Goal: Information Seeking & Learning: Learn about a topic

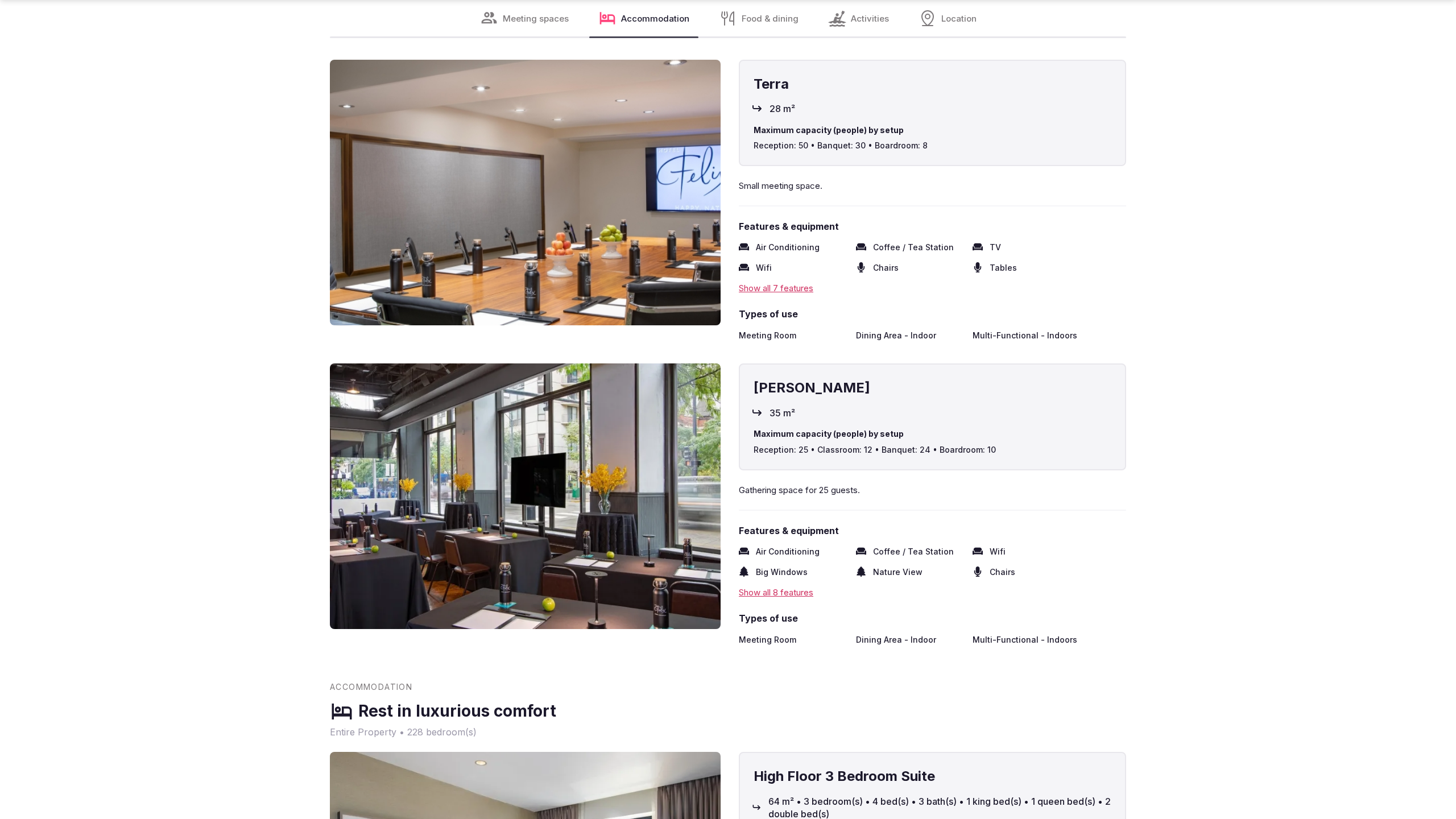
scroll to position [2313, 0]
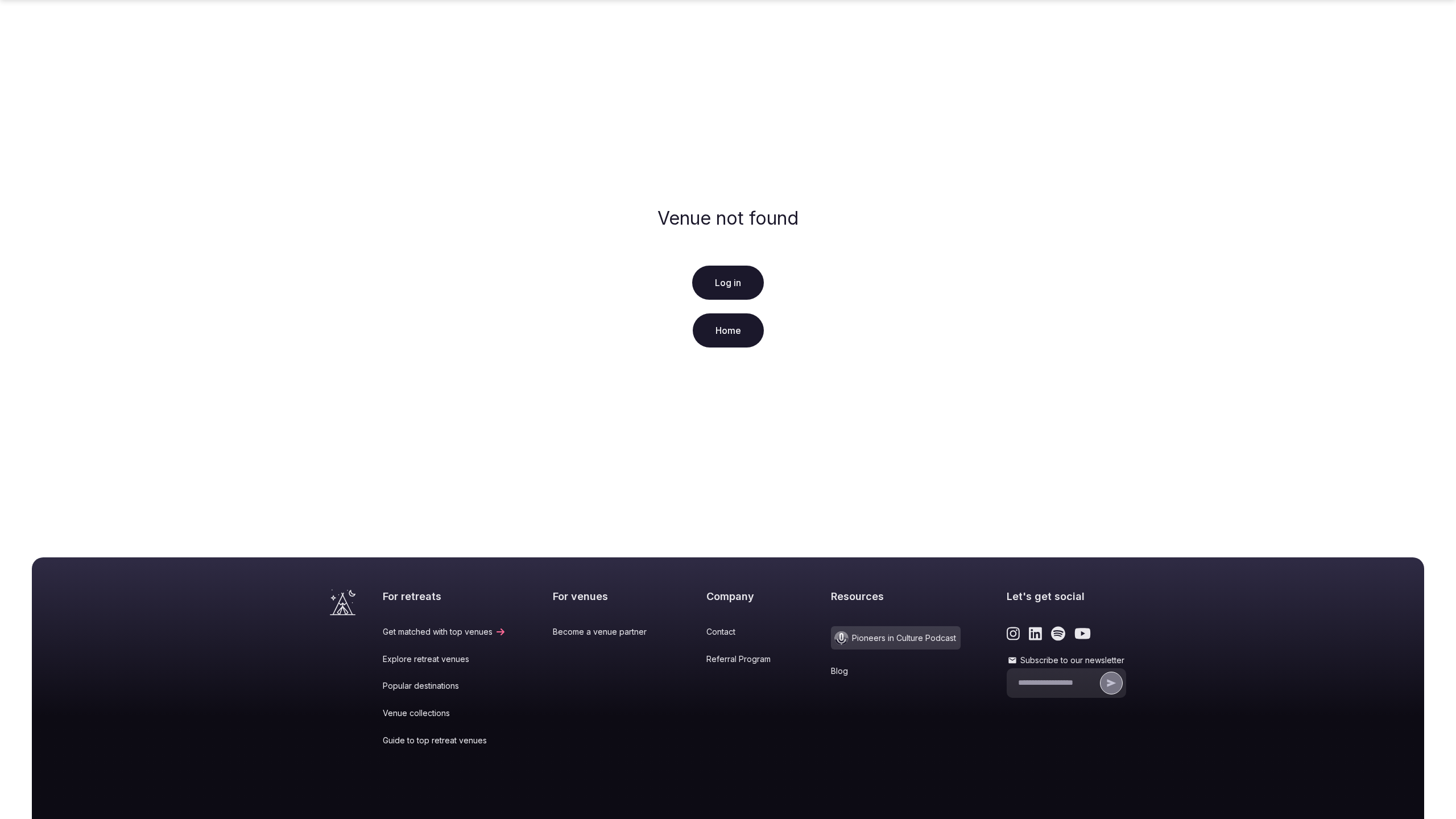
scroll to position [87, 0]
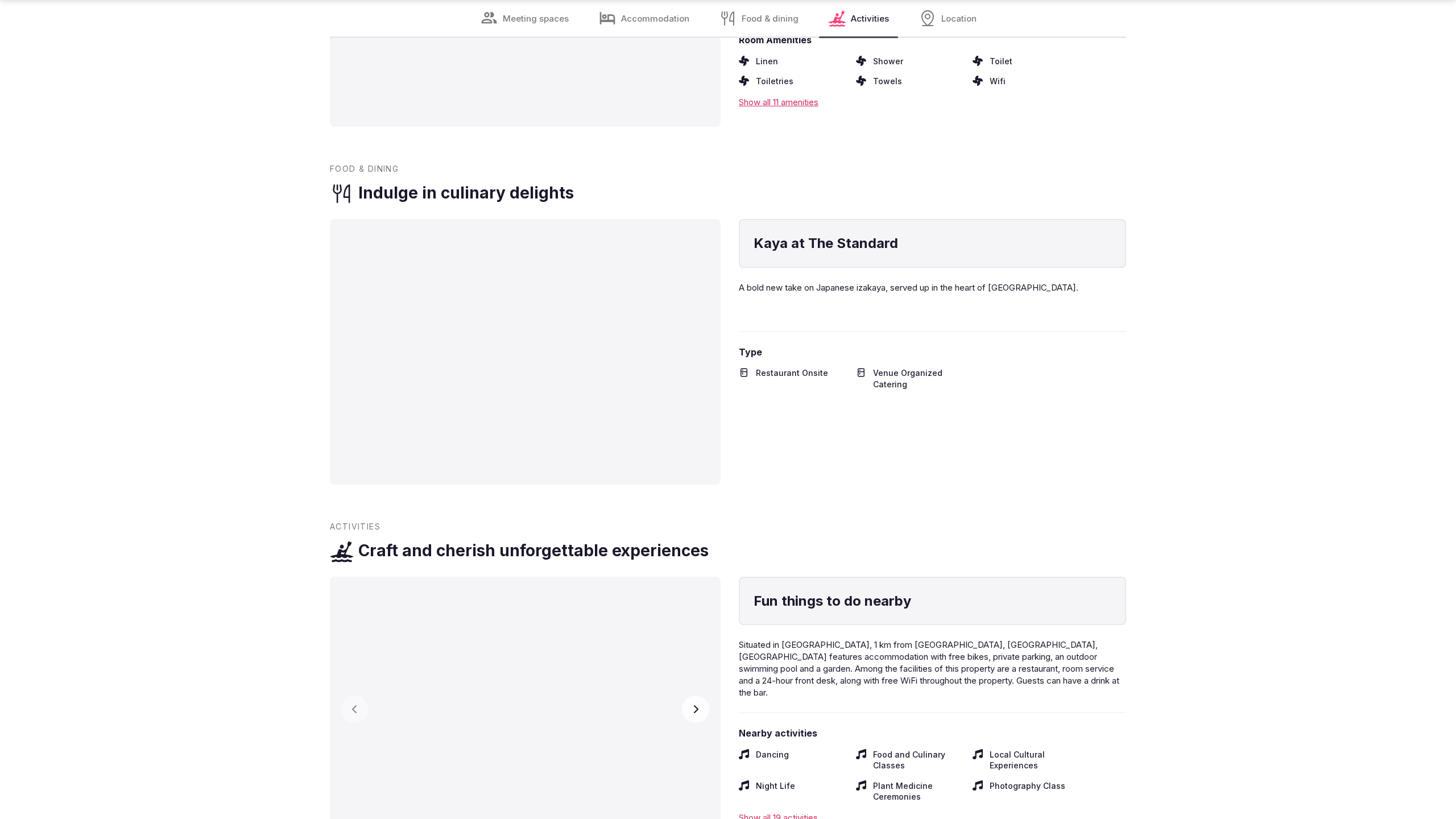
scroll to position [2313, 0]
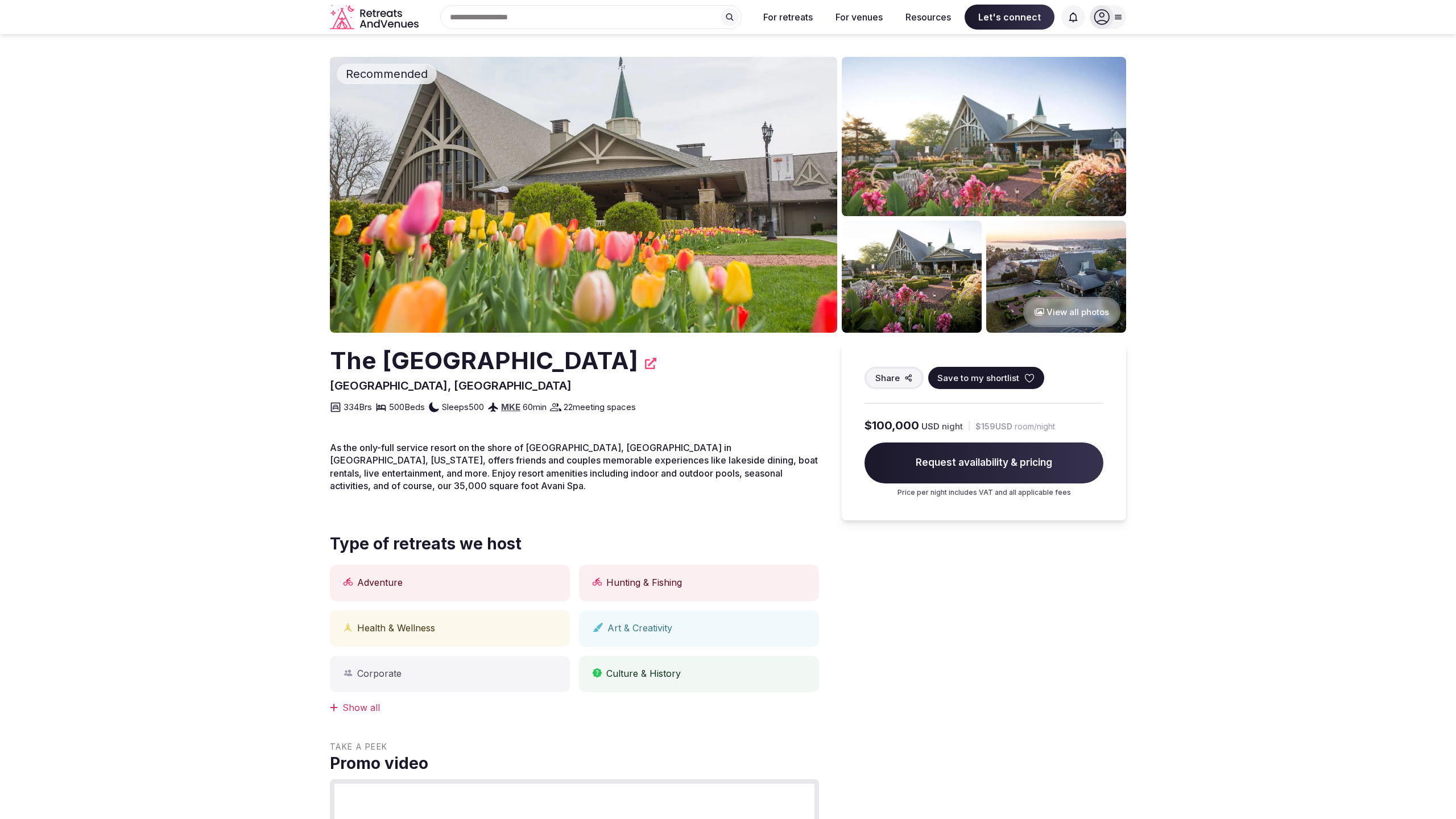
scroll to position [761, 0]
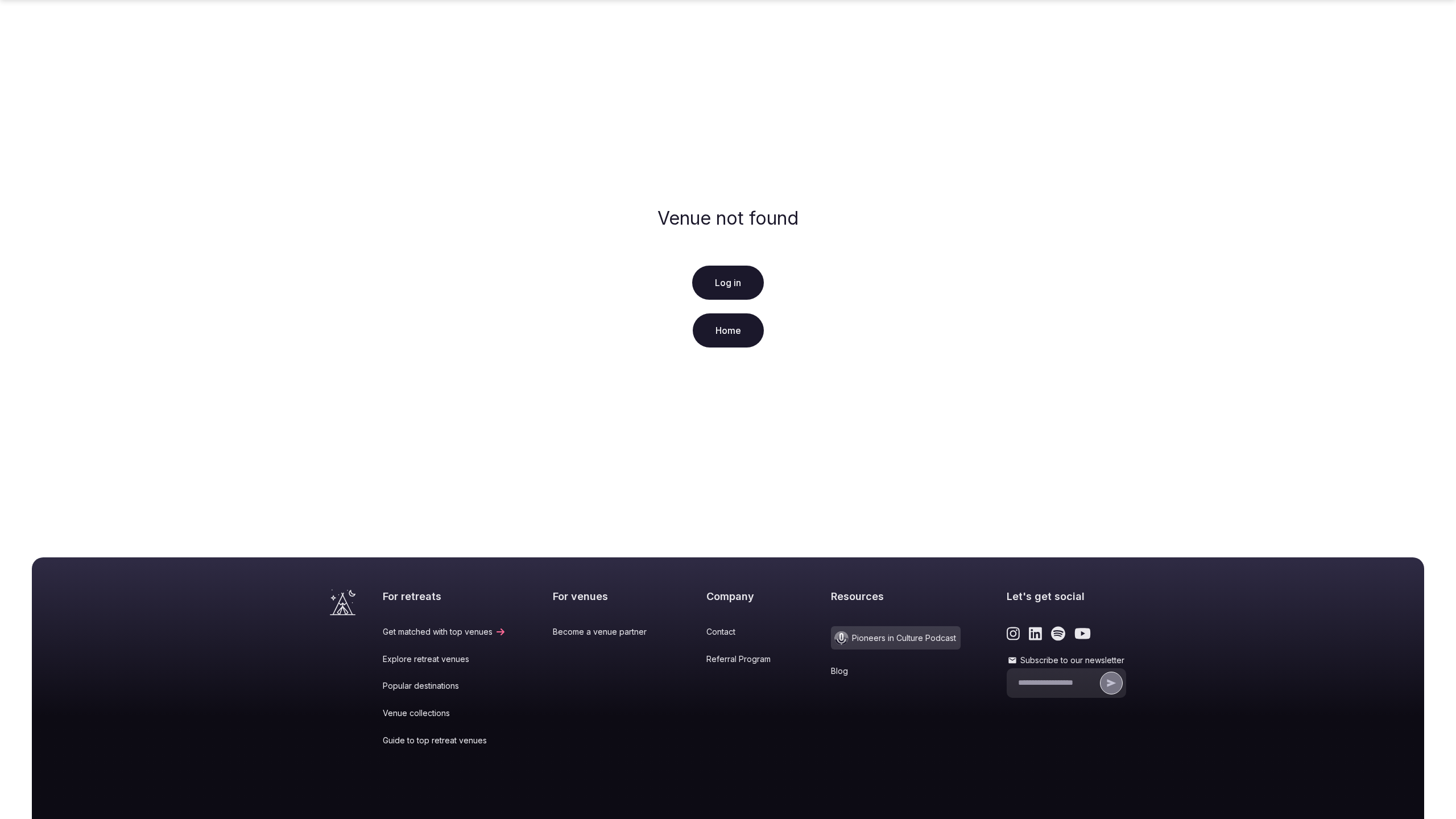
scroll to position [87, 0]
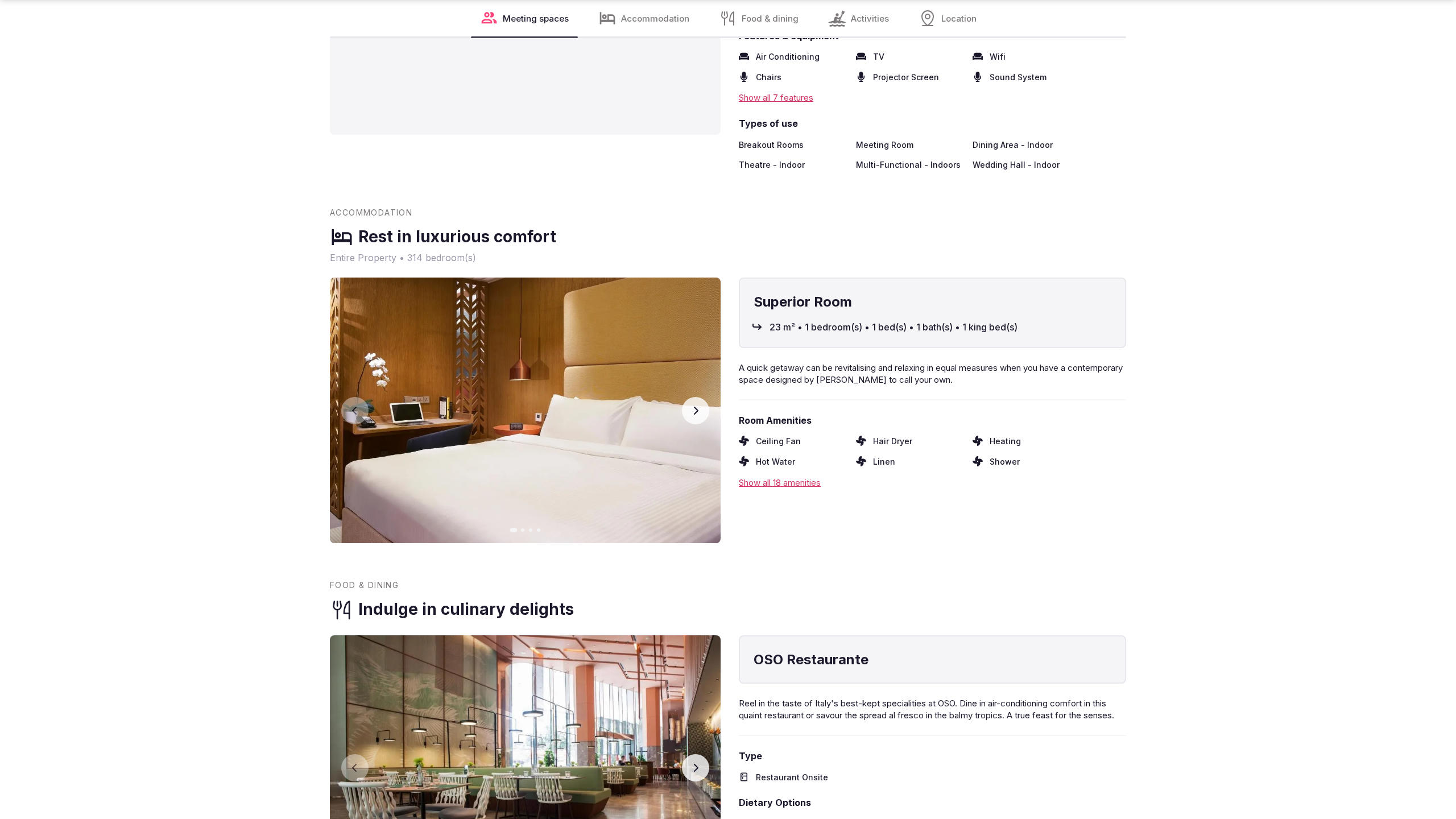
scroll to position [2279, 0]
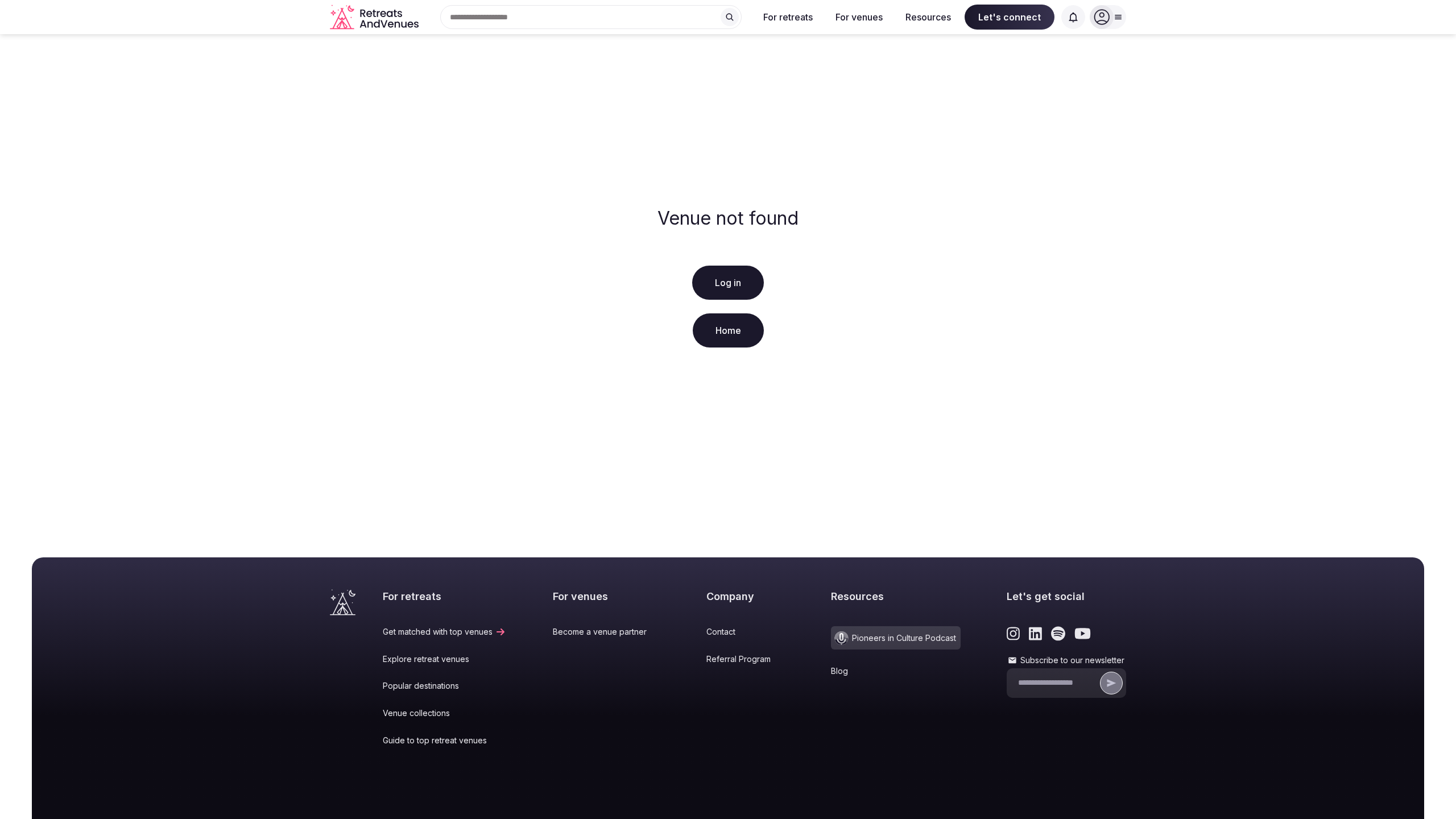
scroll to position [87, 0]
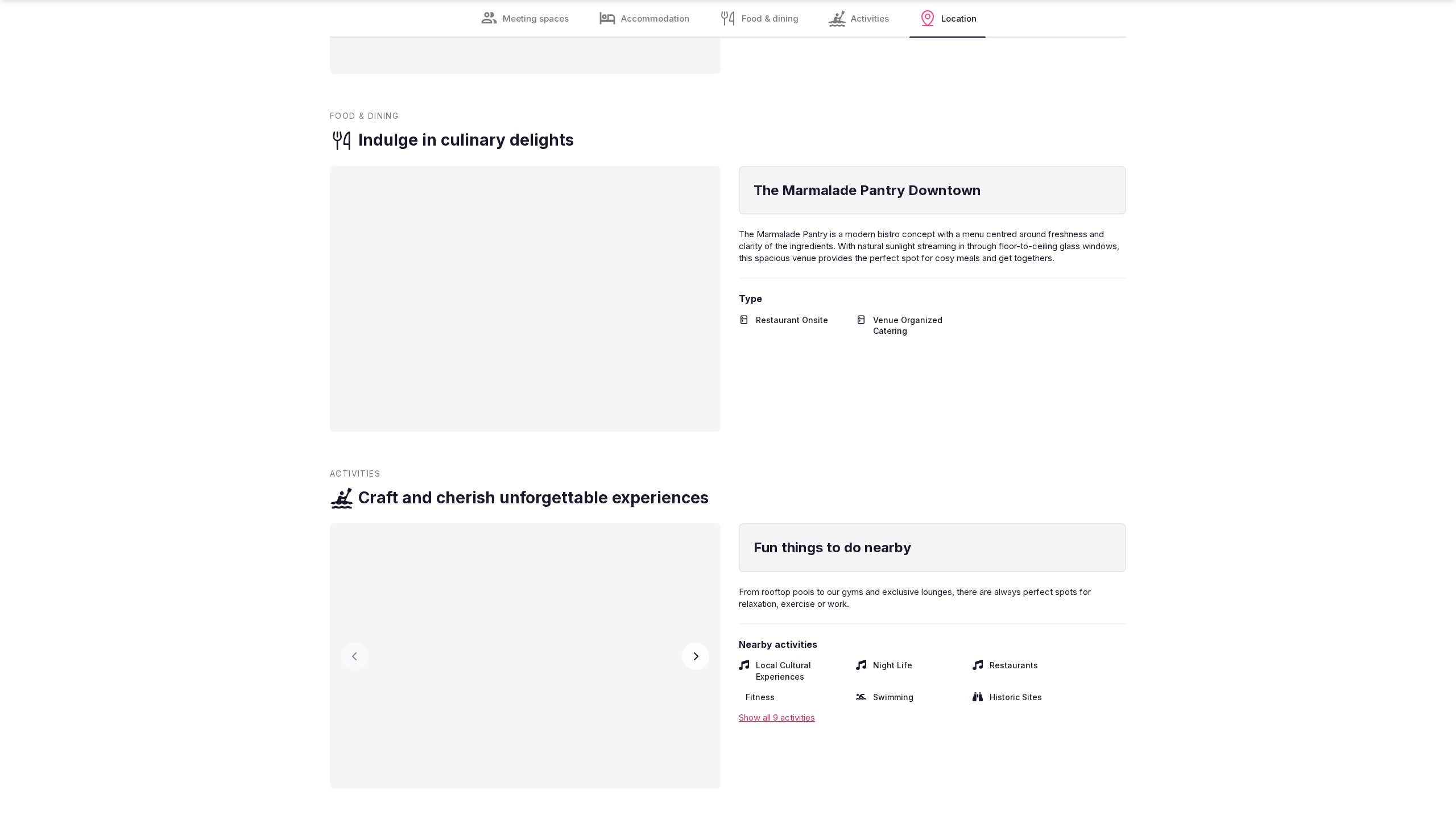
scroll to position [2313, 0]
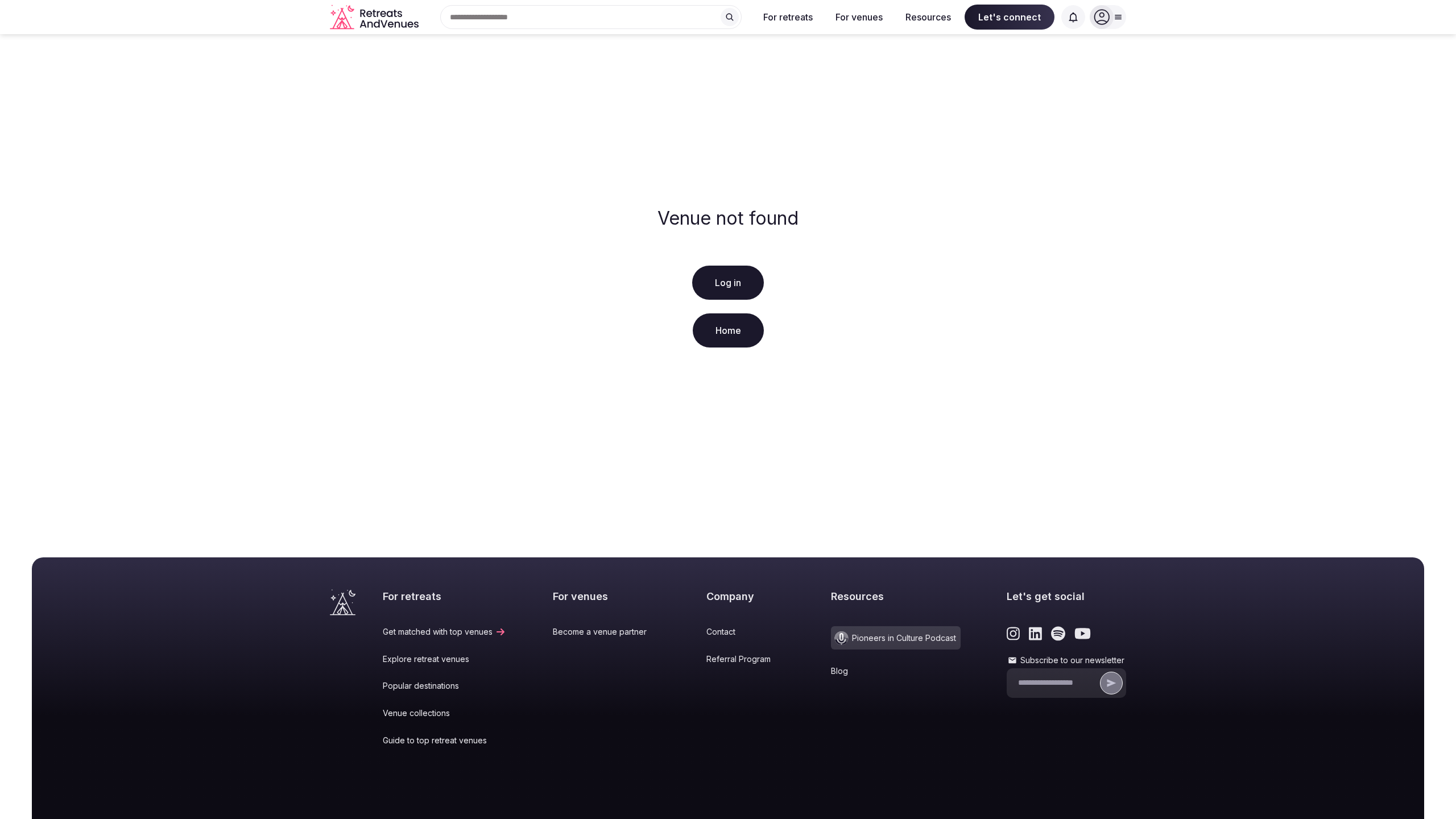
scroll to position [87, 0]
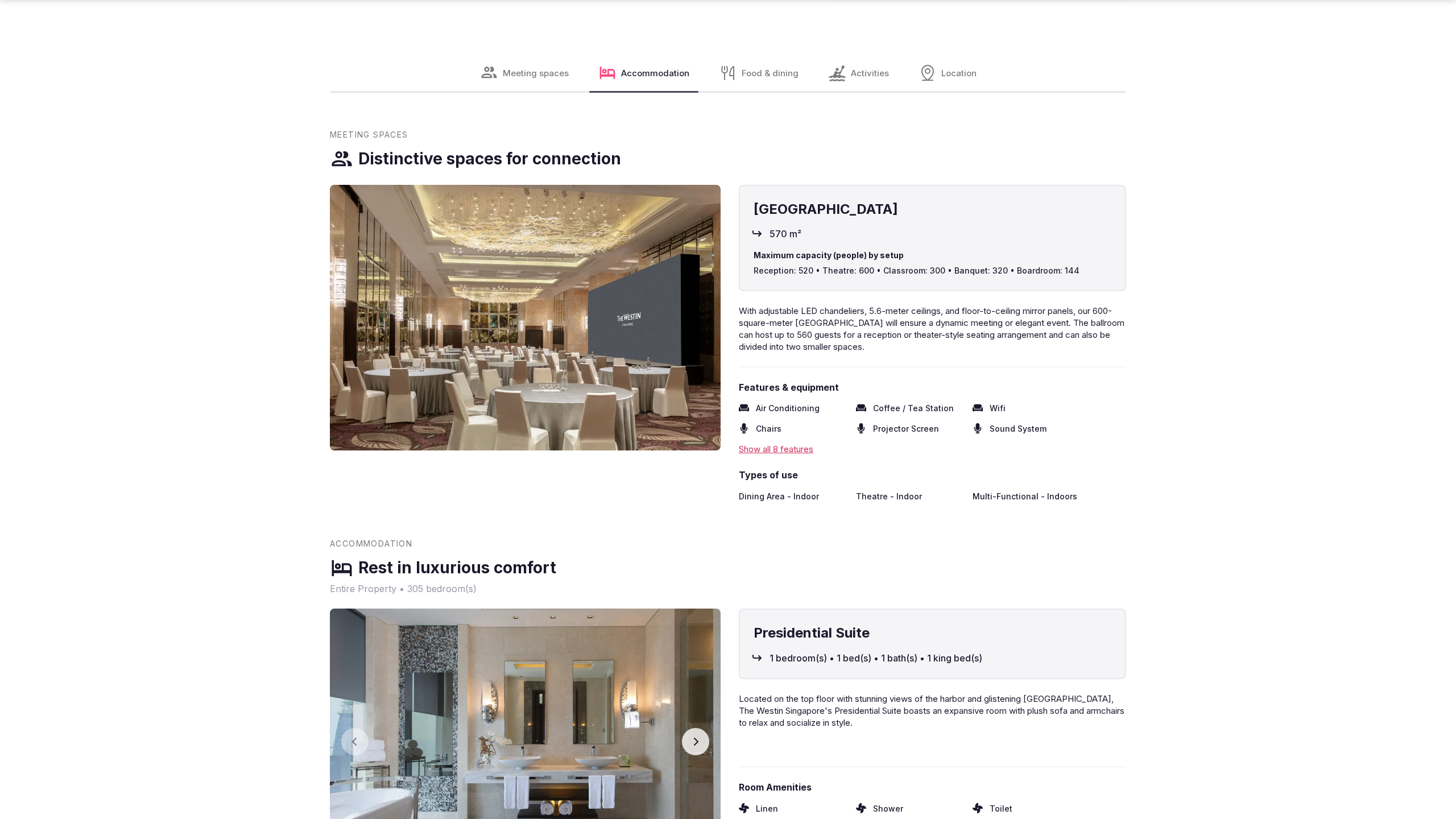
scroll to position [1556, 0]
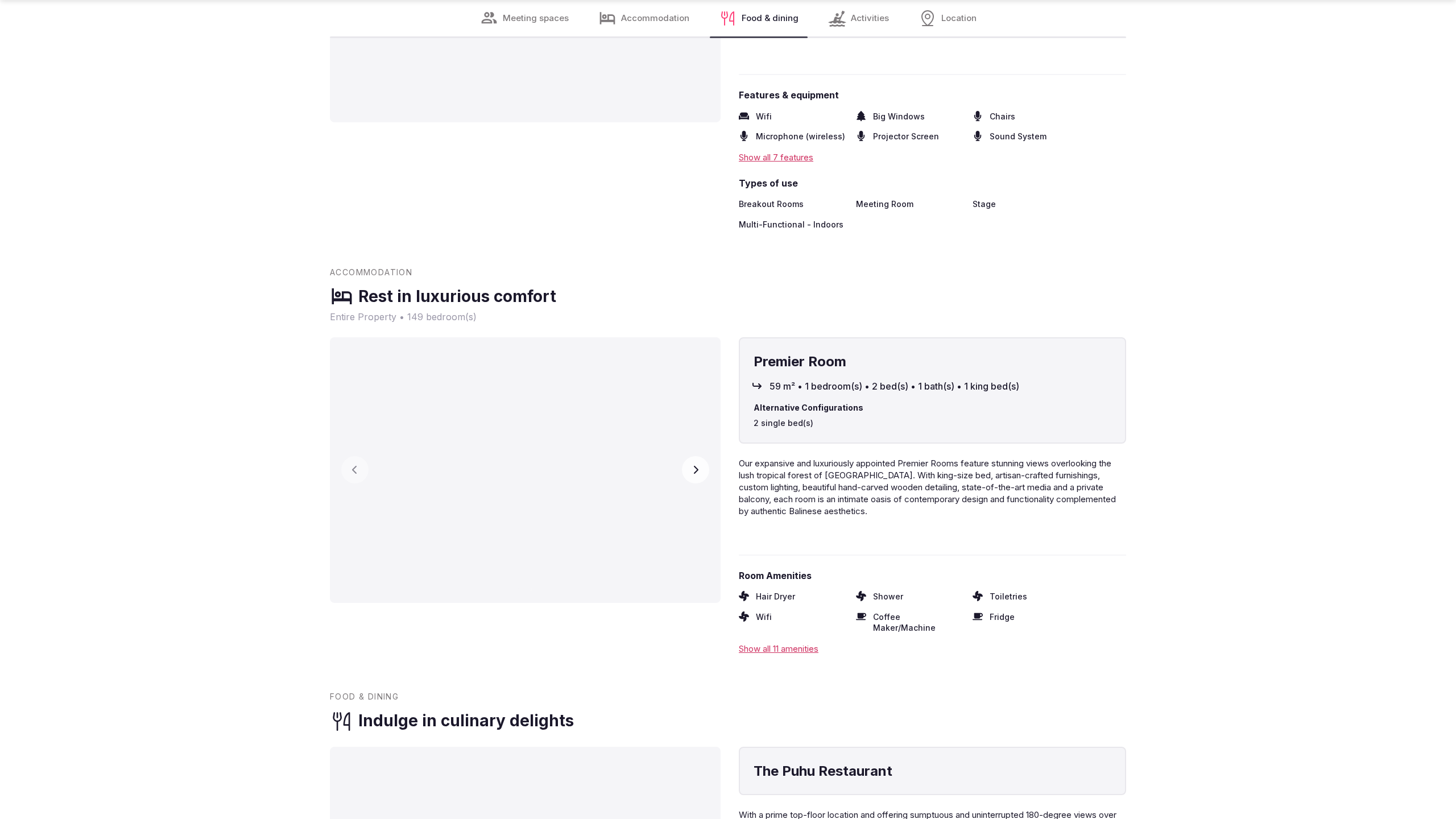
scroll to position [2279, 0]
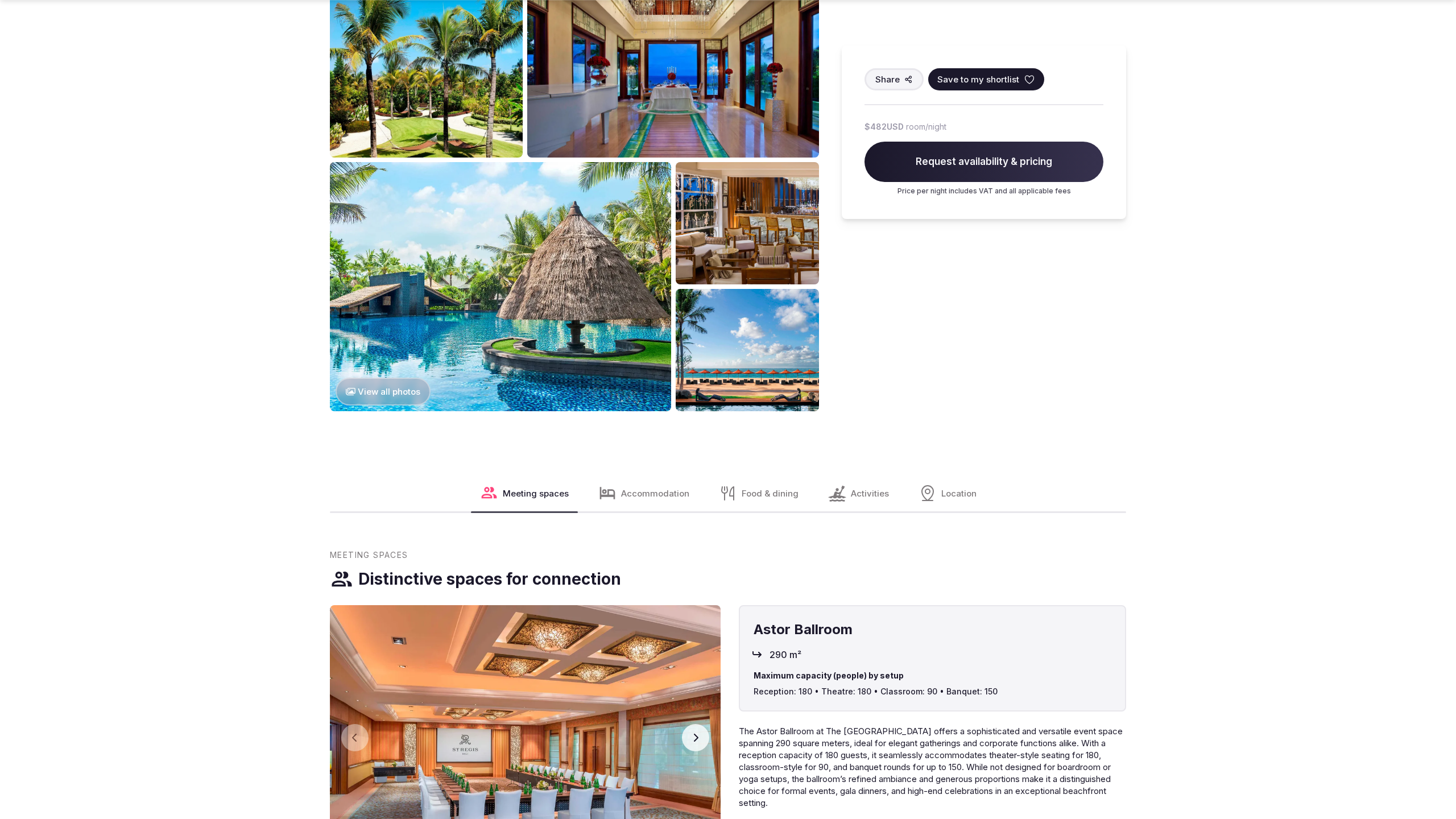
scroll to position [2313, 0]
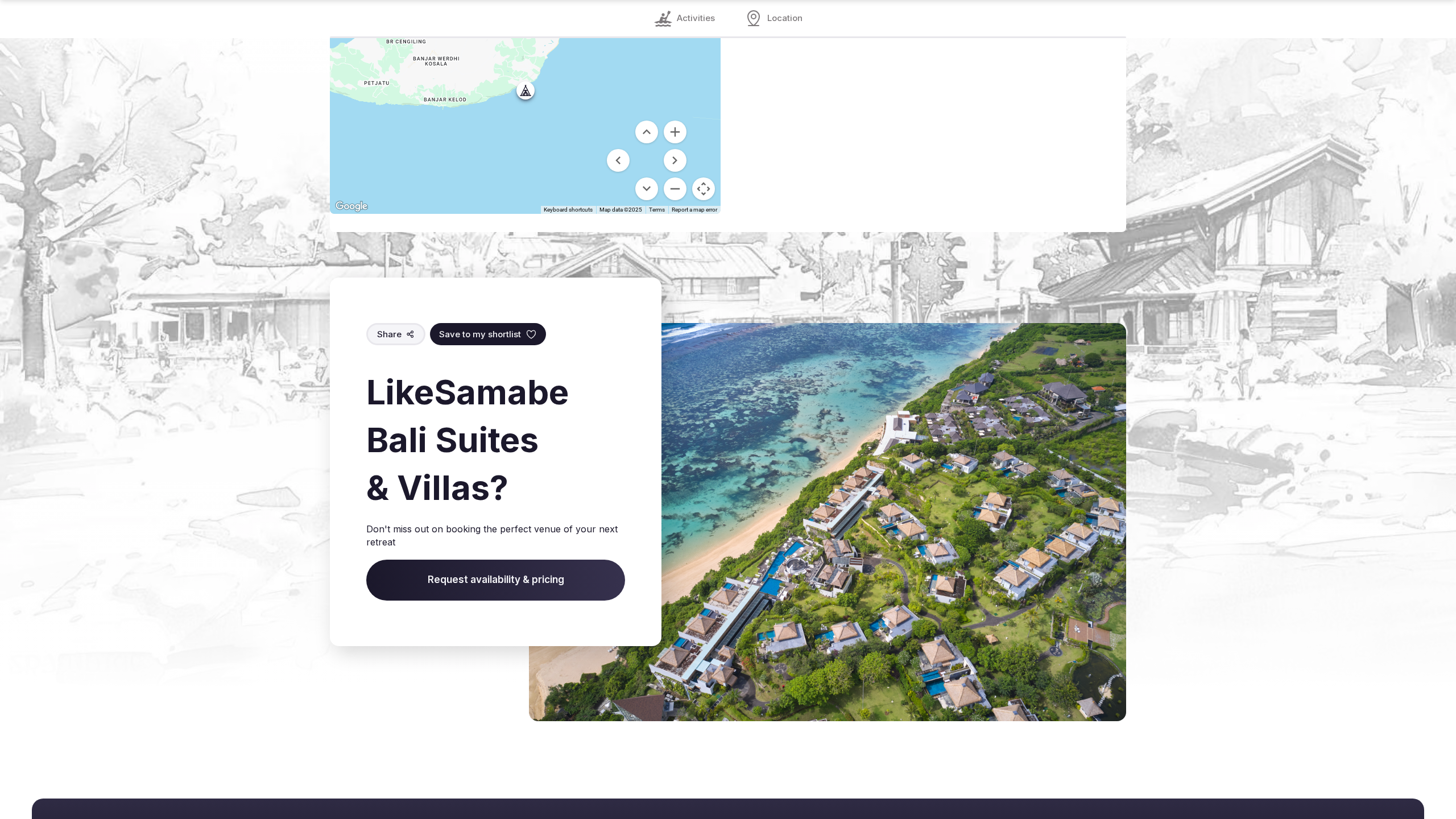
scroll to position [1884, 0]
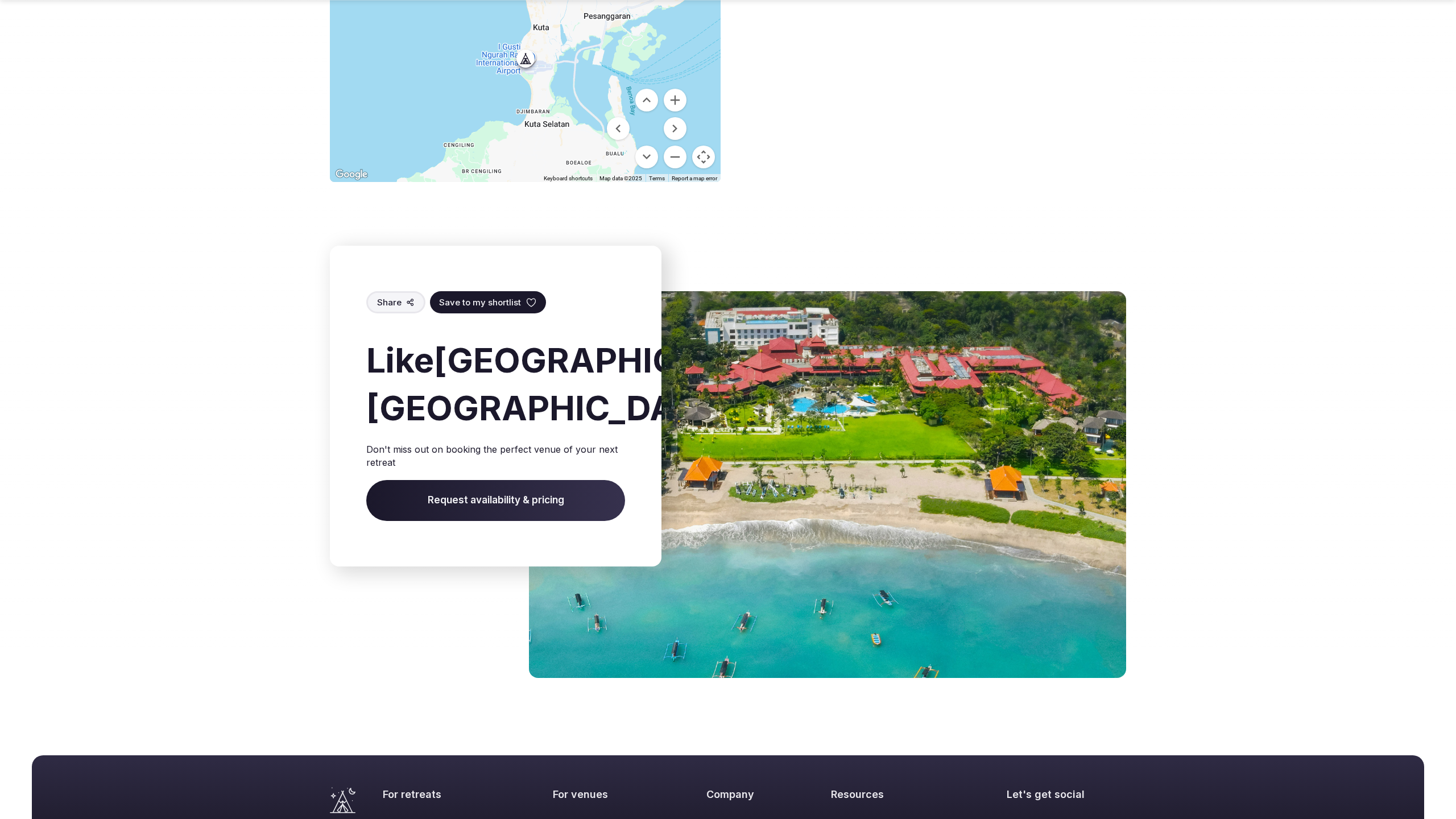
scroll to position [1791, 0]
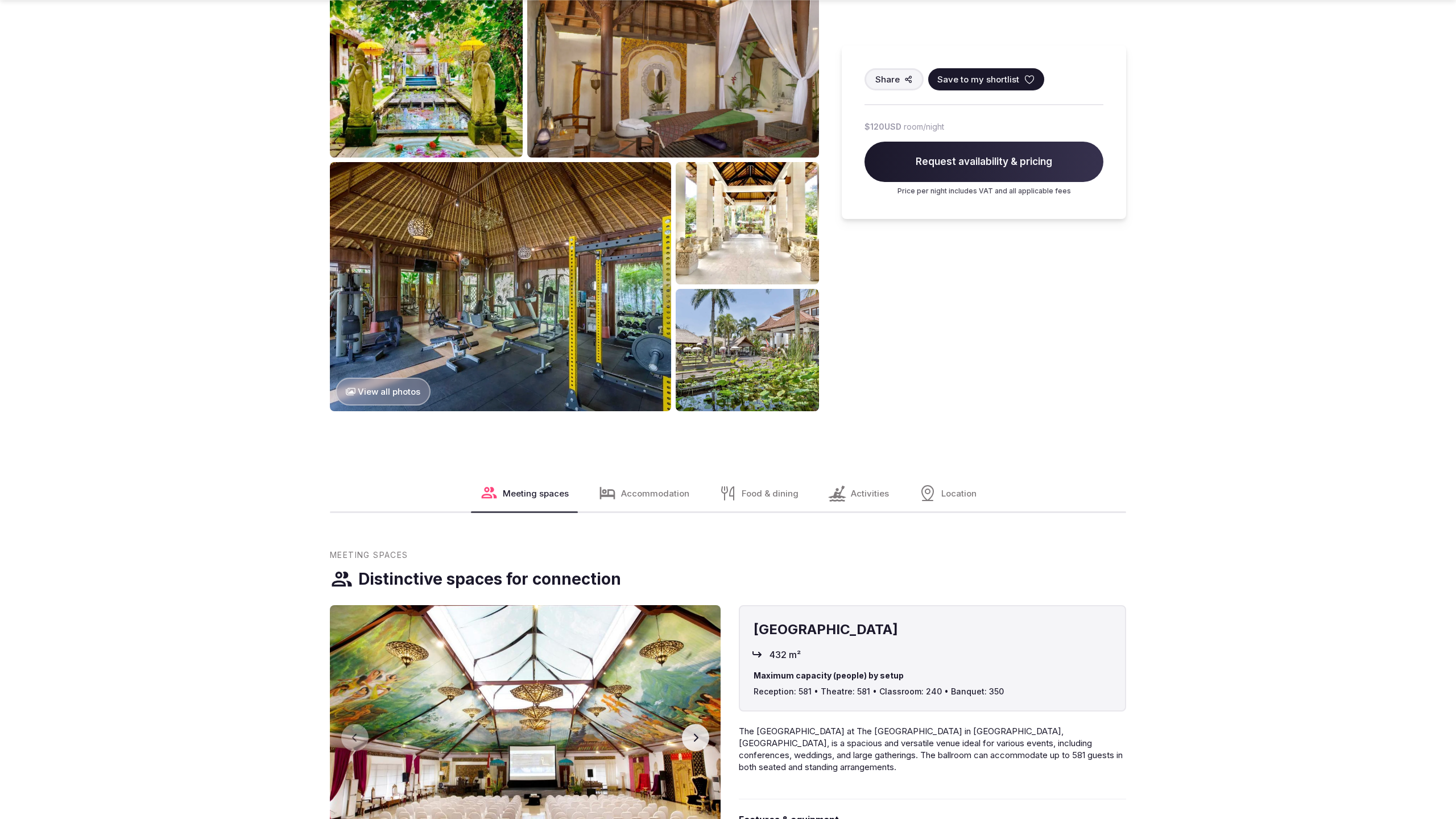
scroll to position [1556, 0]
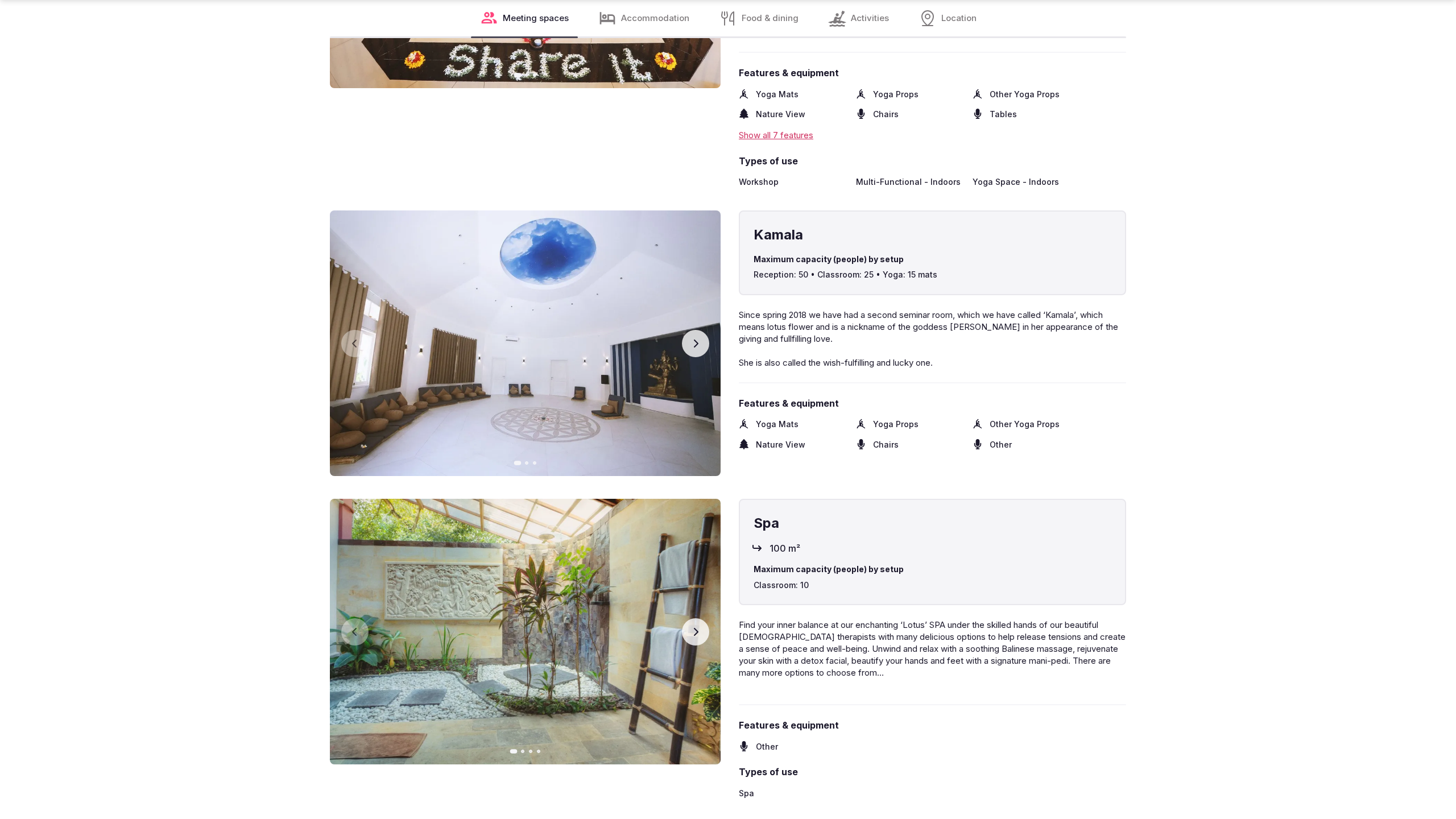
scroll to position [2313, 0]
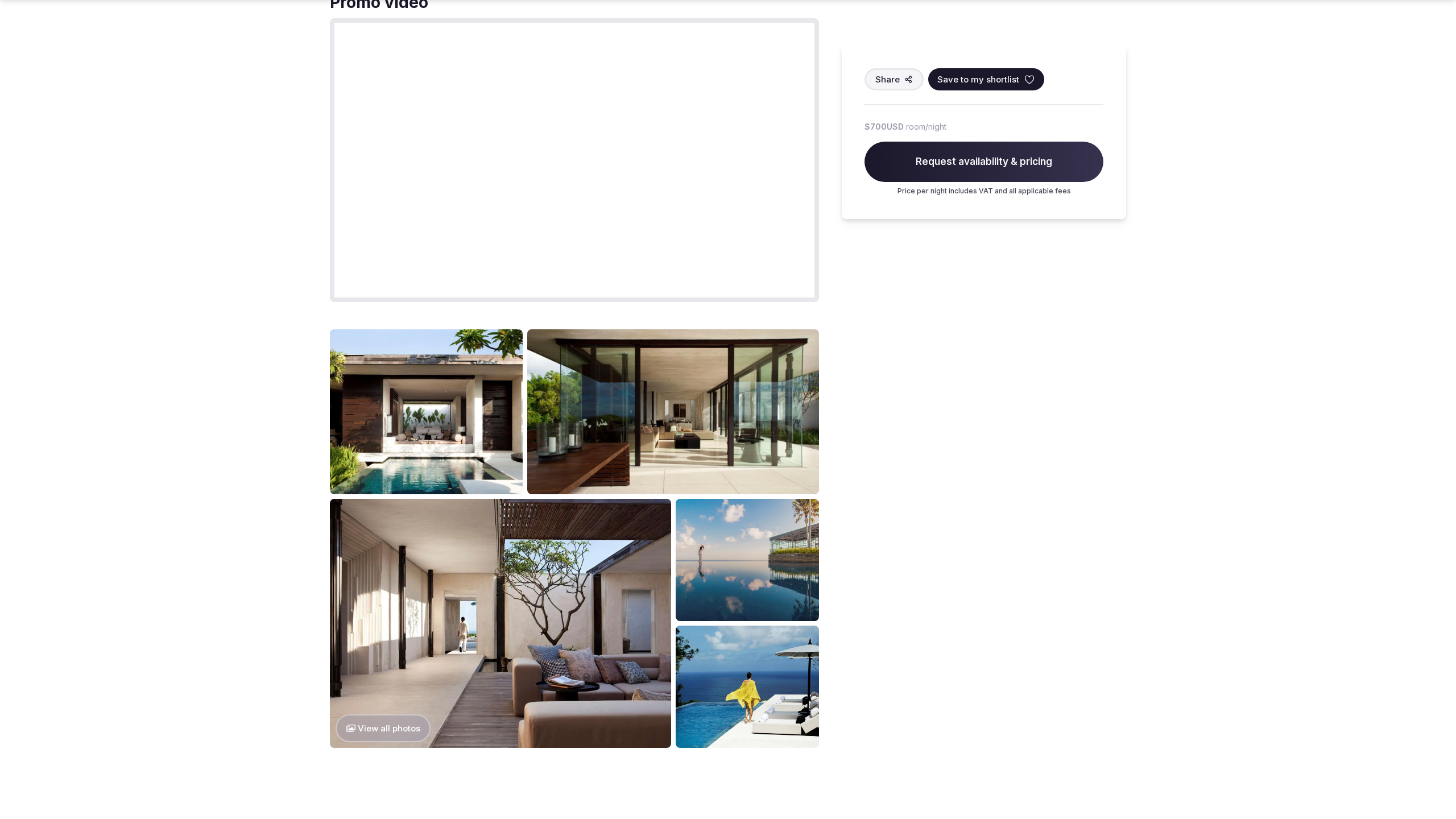
scroll to position [1522, 0]
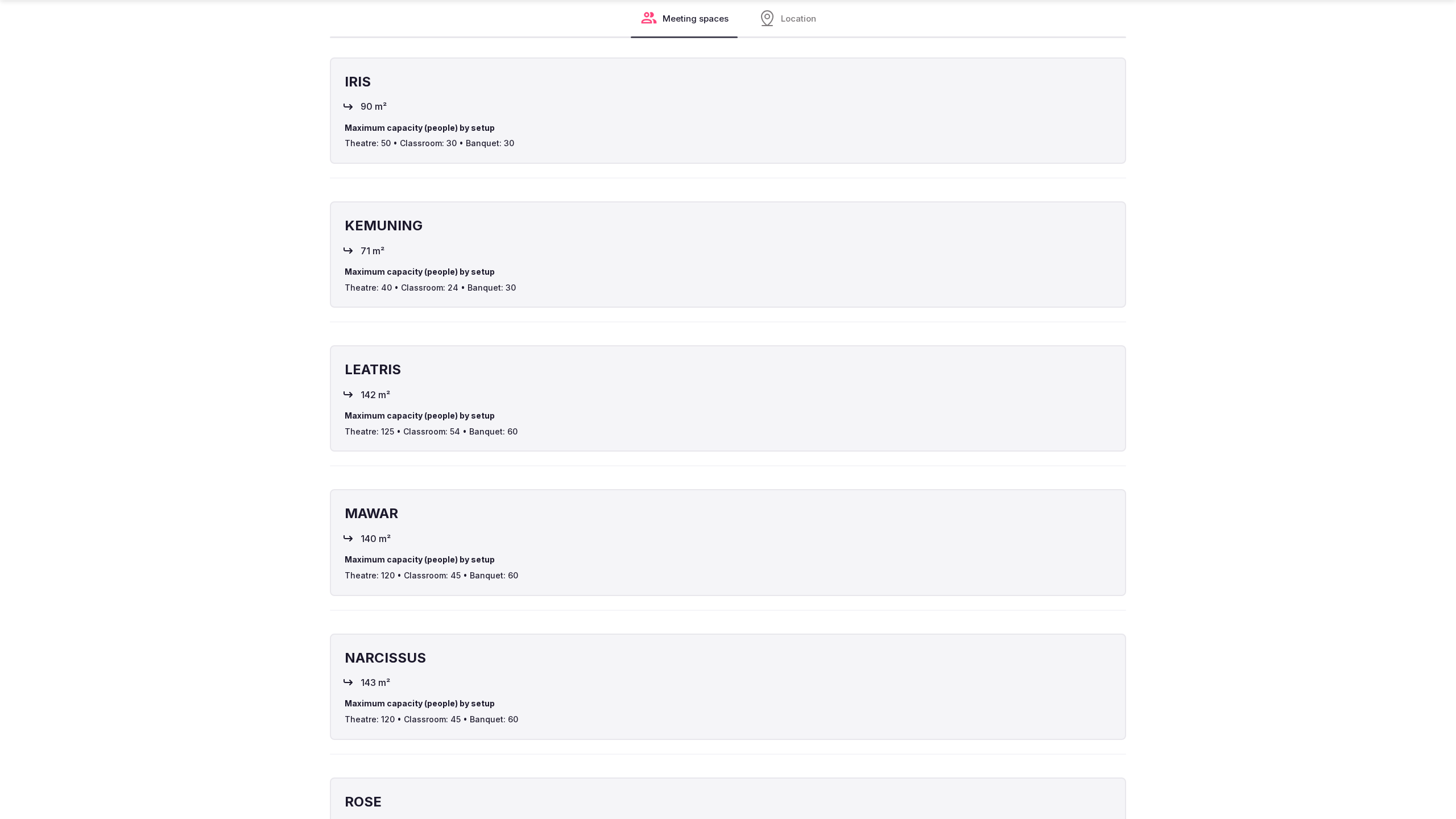
scroll to position [2274, 0]
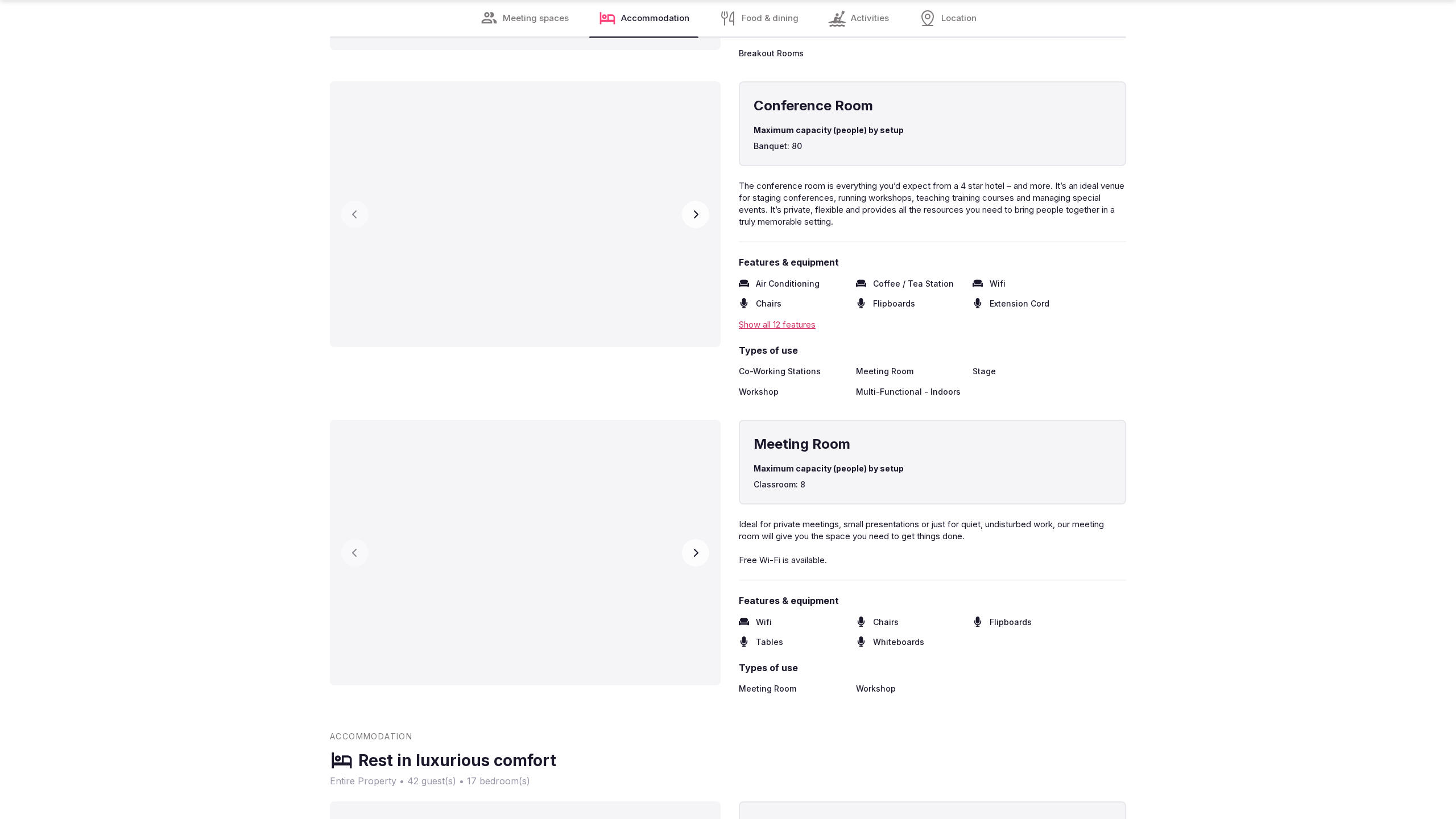
scroll to position [2313, 0]
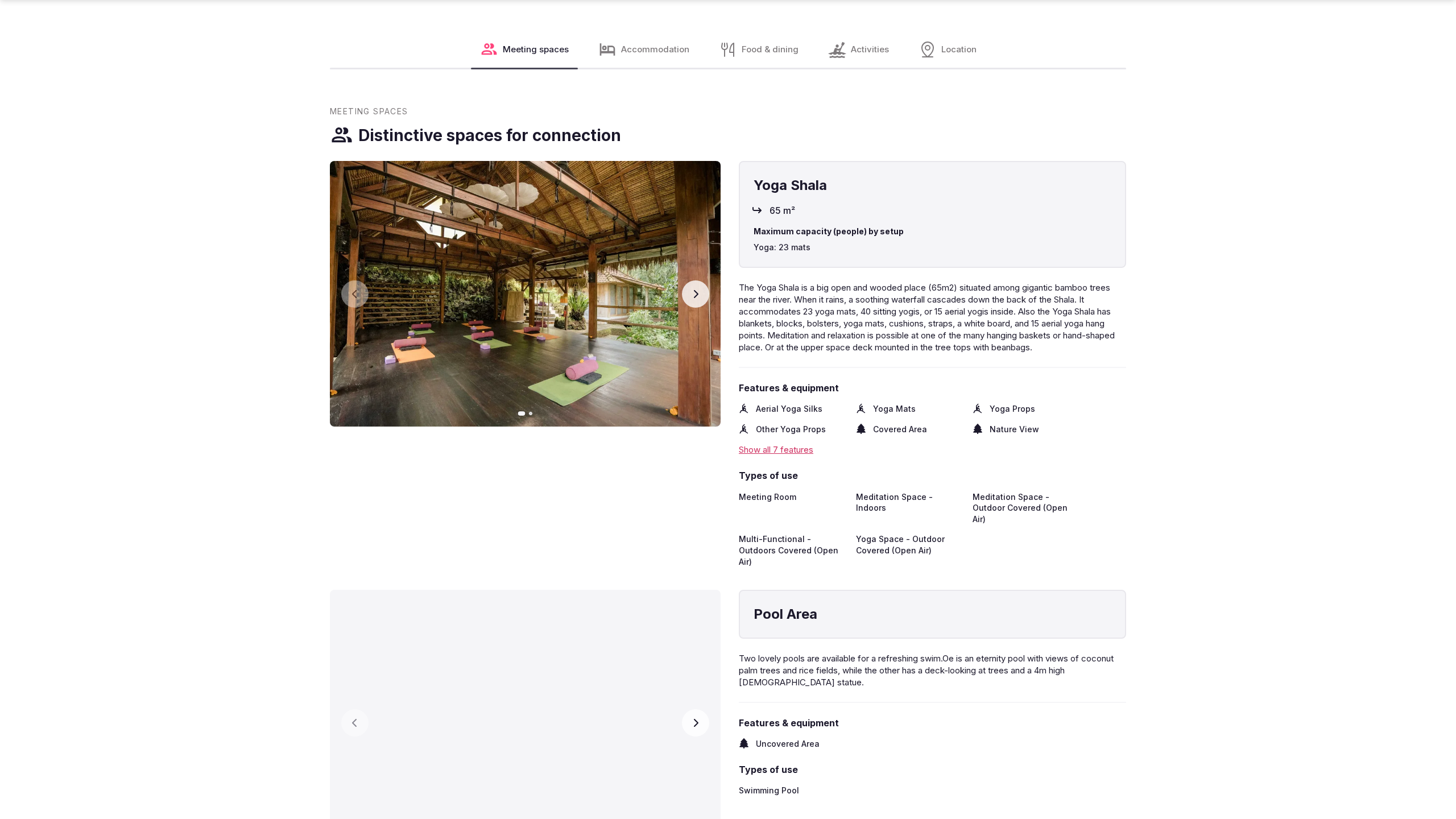
scroll to position [2349, 0]
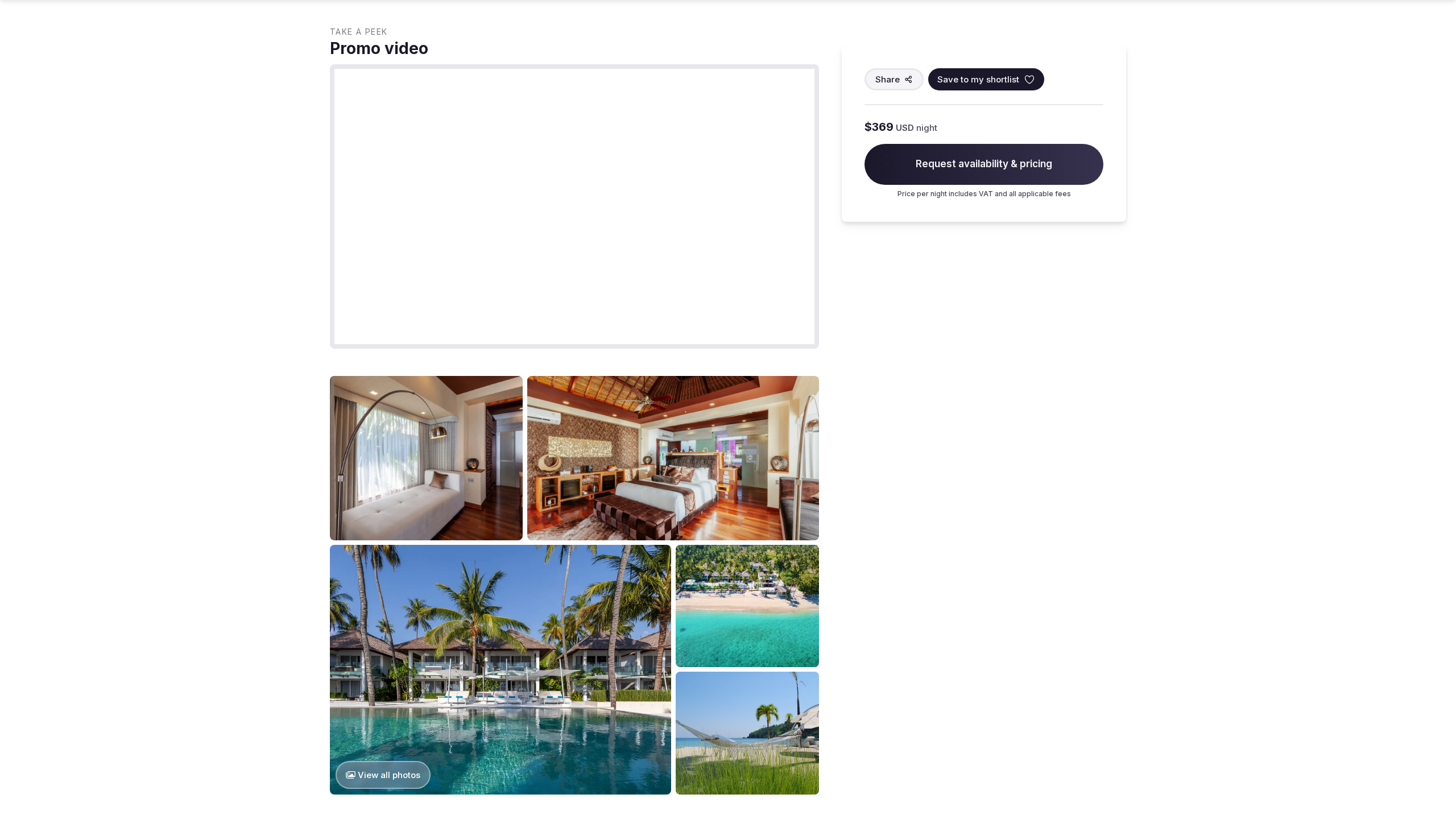
scroll to position [1522, 0]
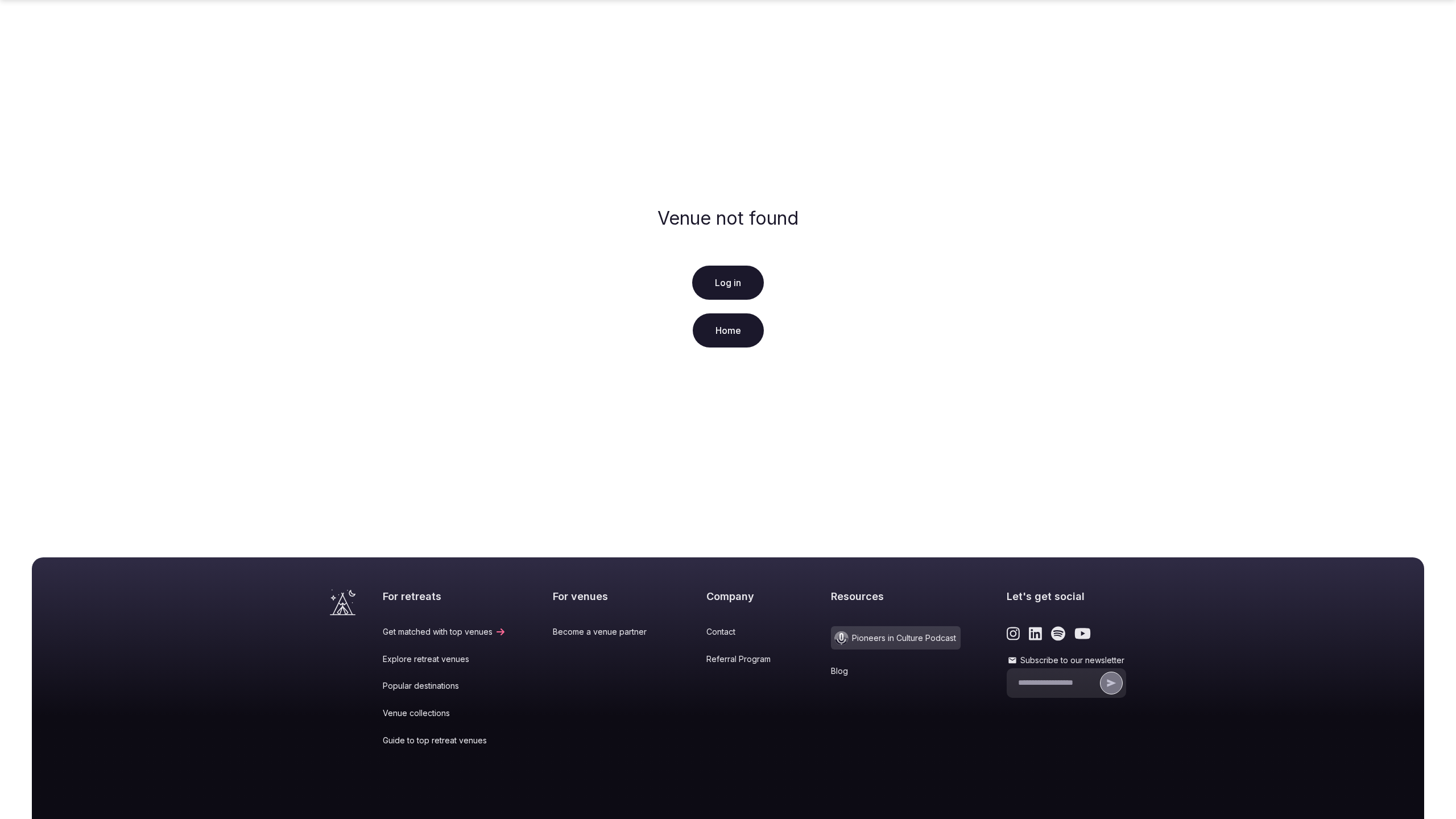
scroll to position [87, 0]
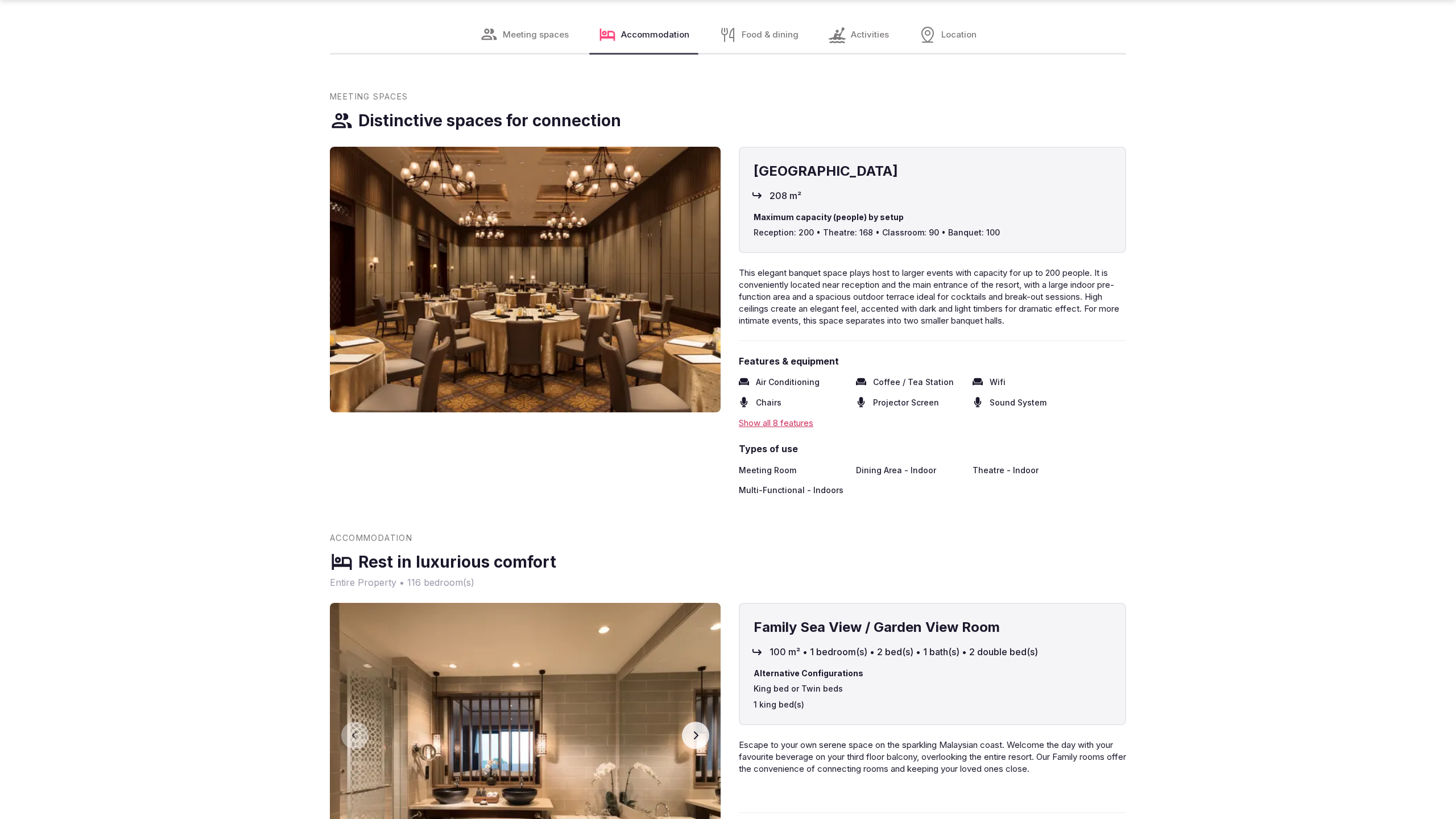
scroll to position [2313, 0]
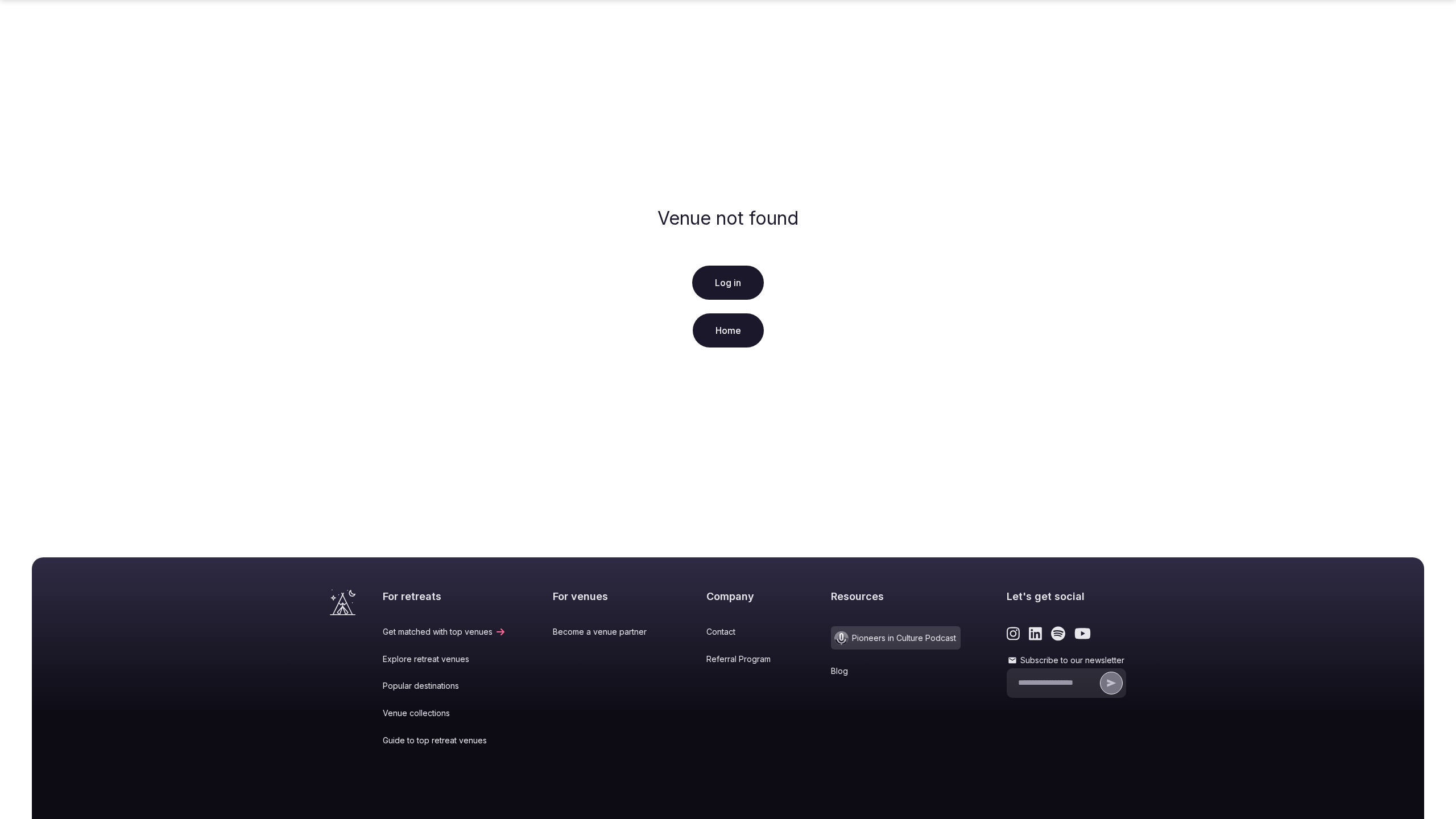
scroll to position [87, 0]
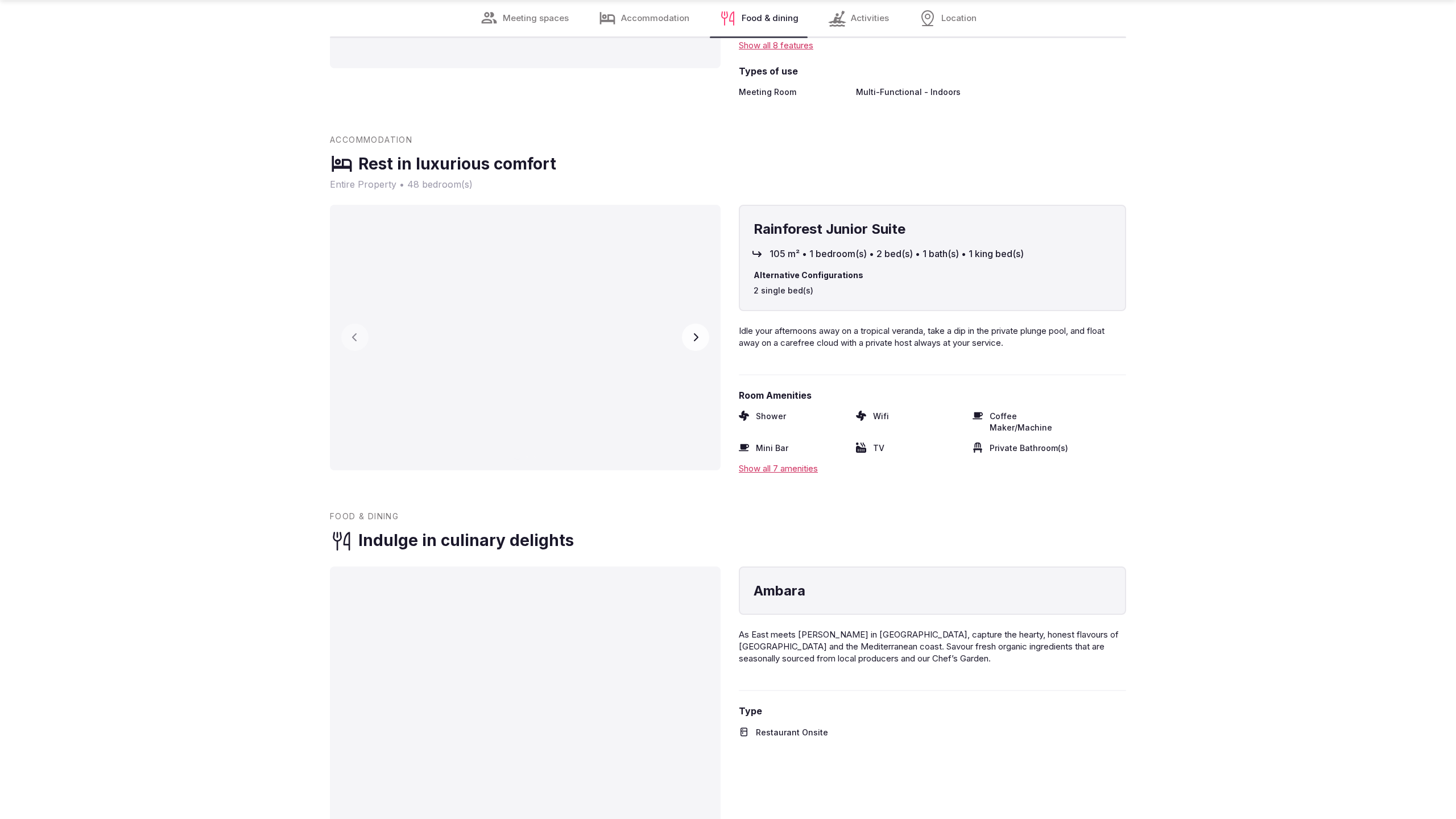
scroll to position [2308, 0]
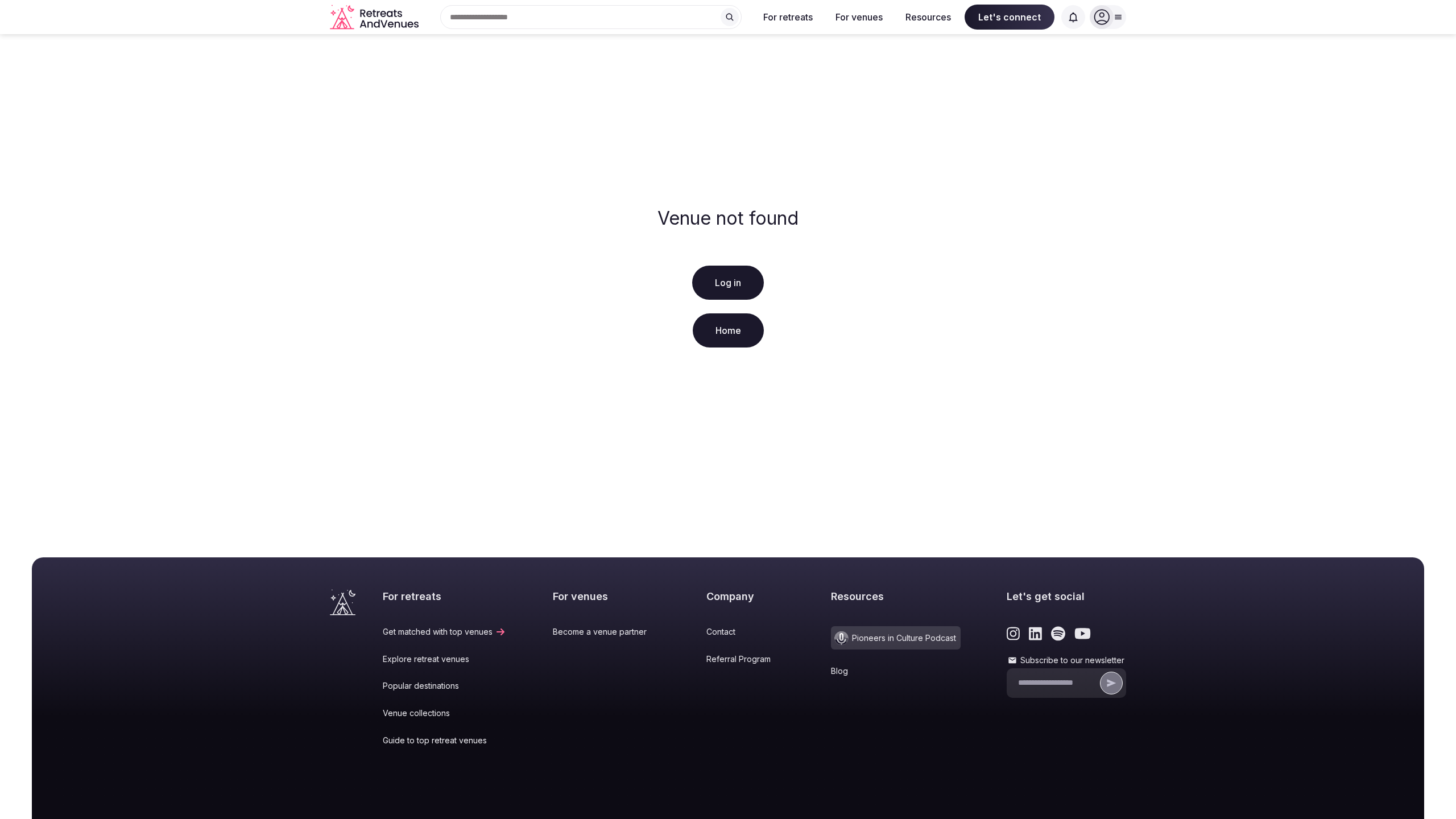
scroll to position [87, 0]
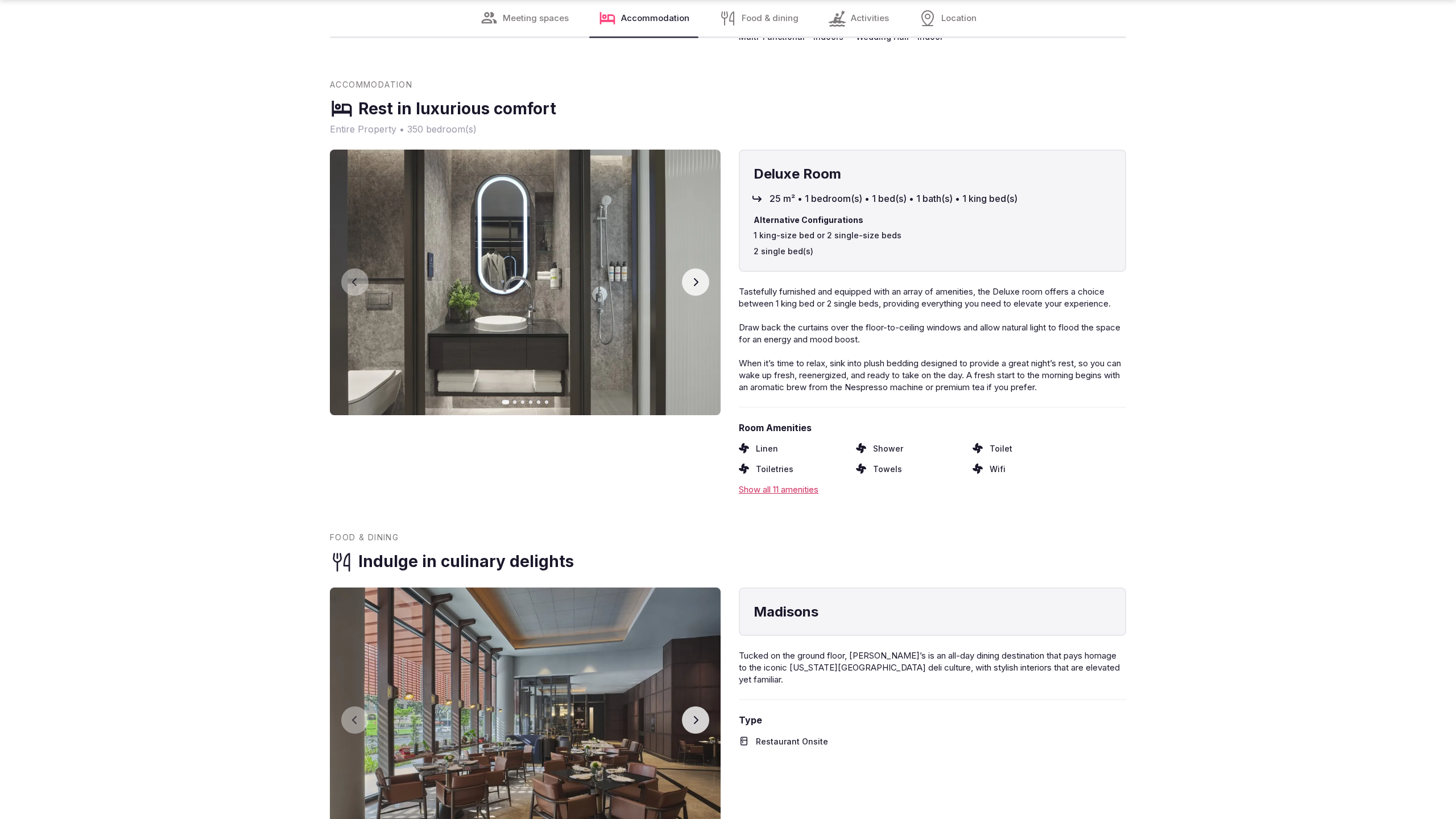
scroll to position [2305, 0]
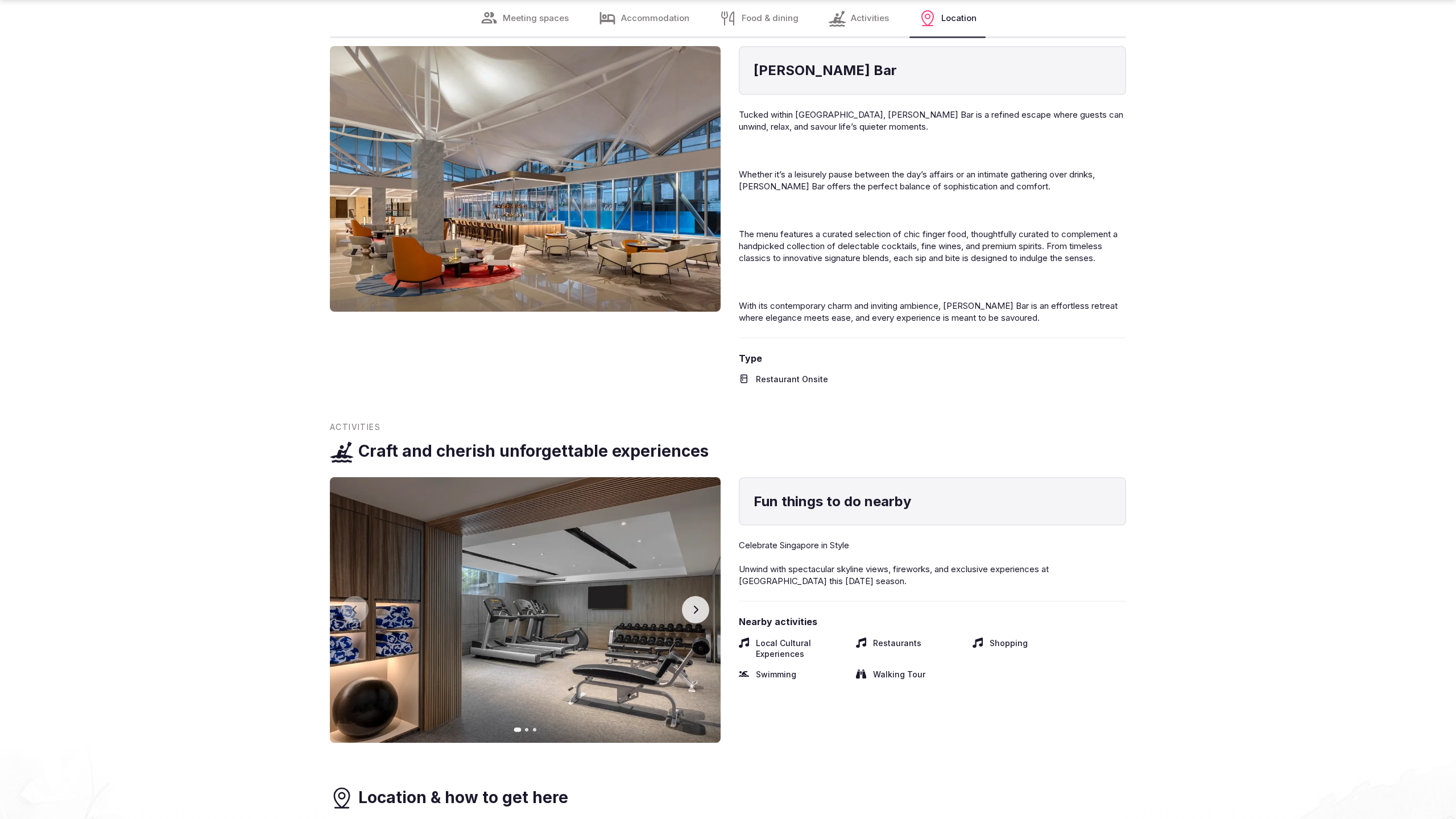
scroll to position [2274, 0]
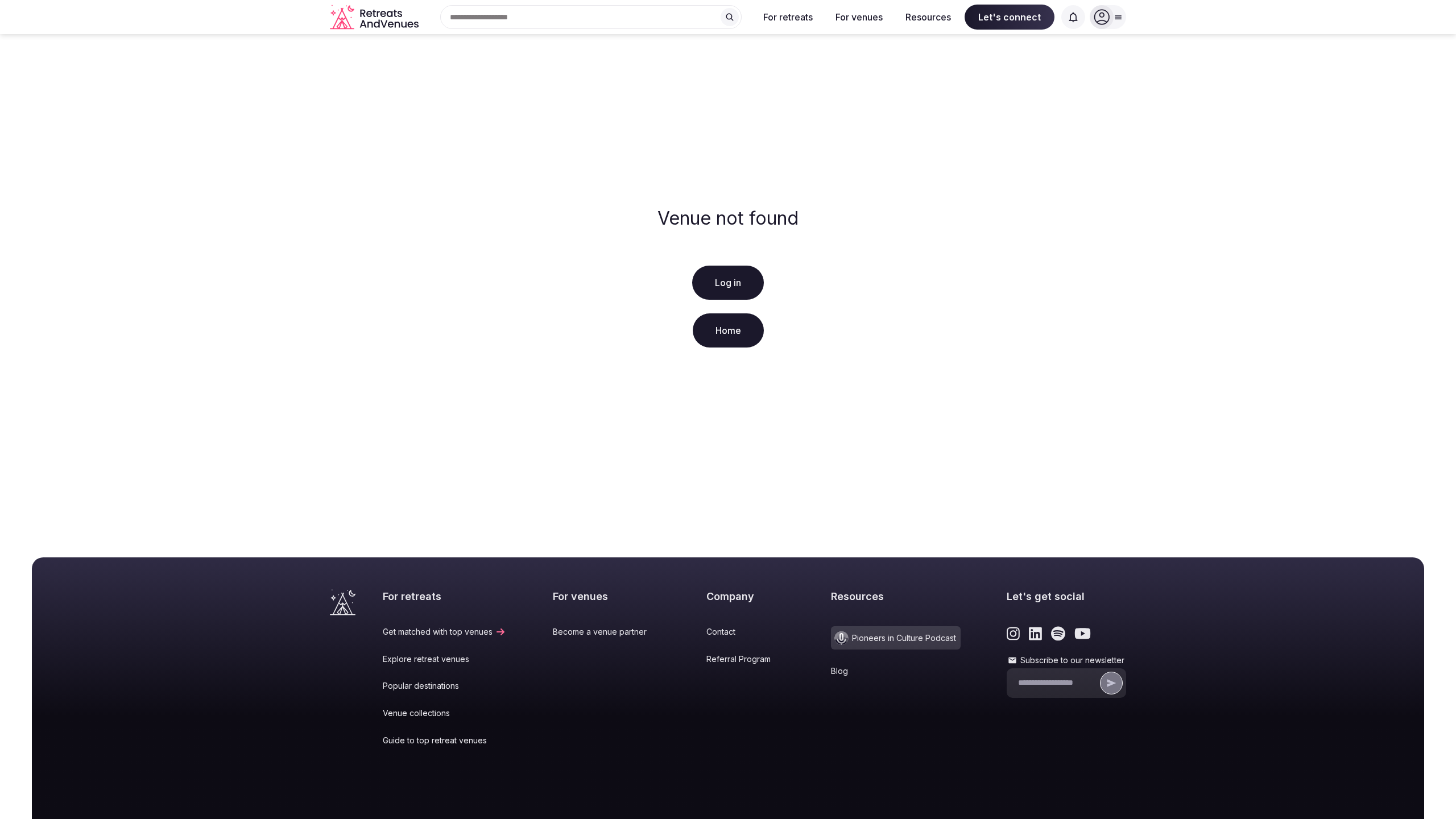
scroll to position [87, 0]
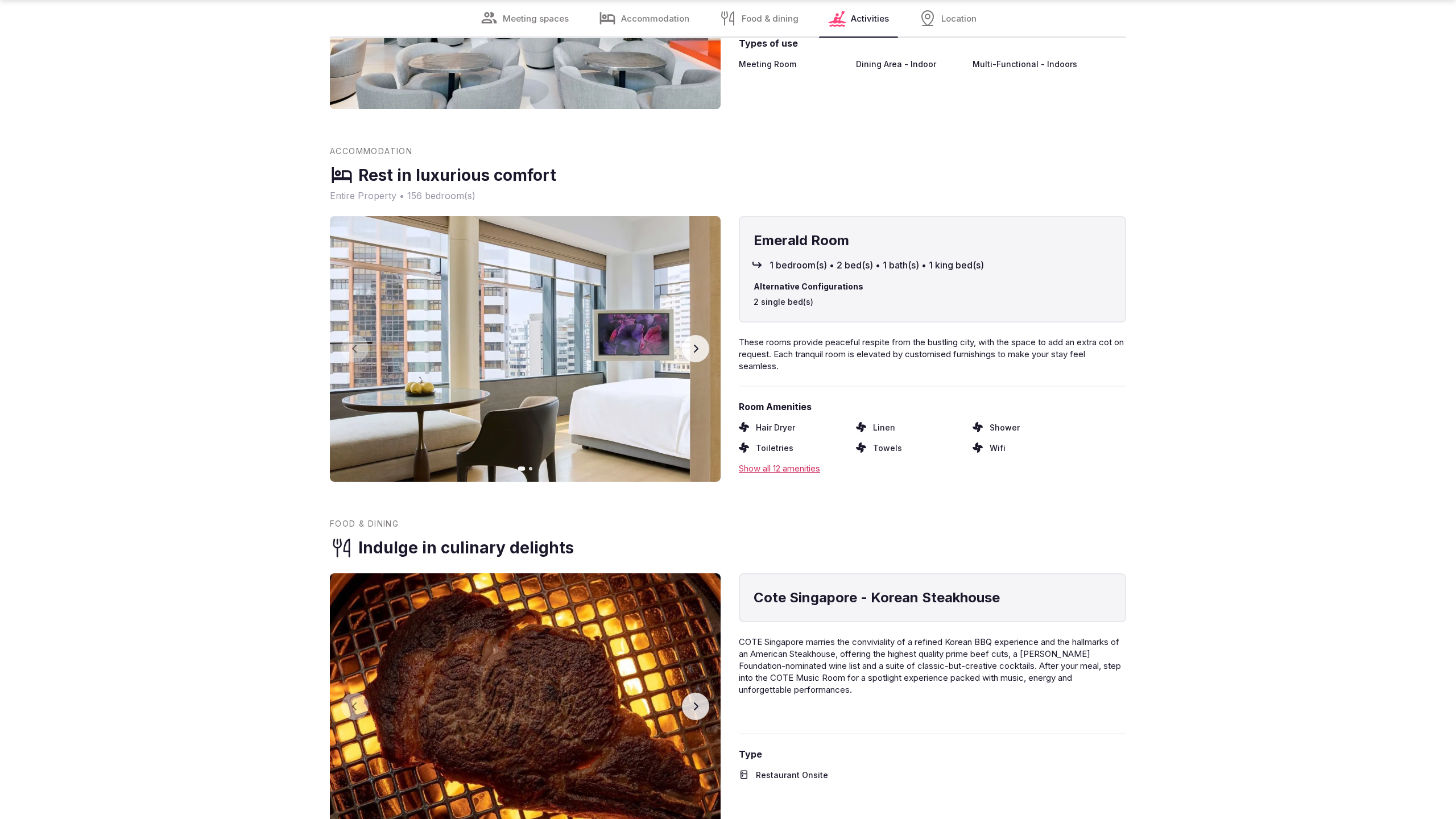
scroll to position [2313, 0]
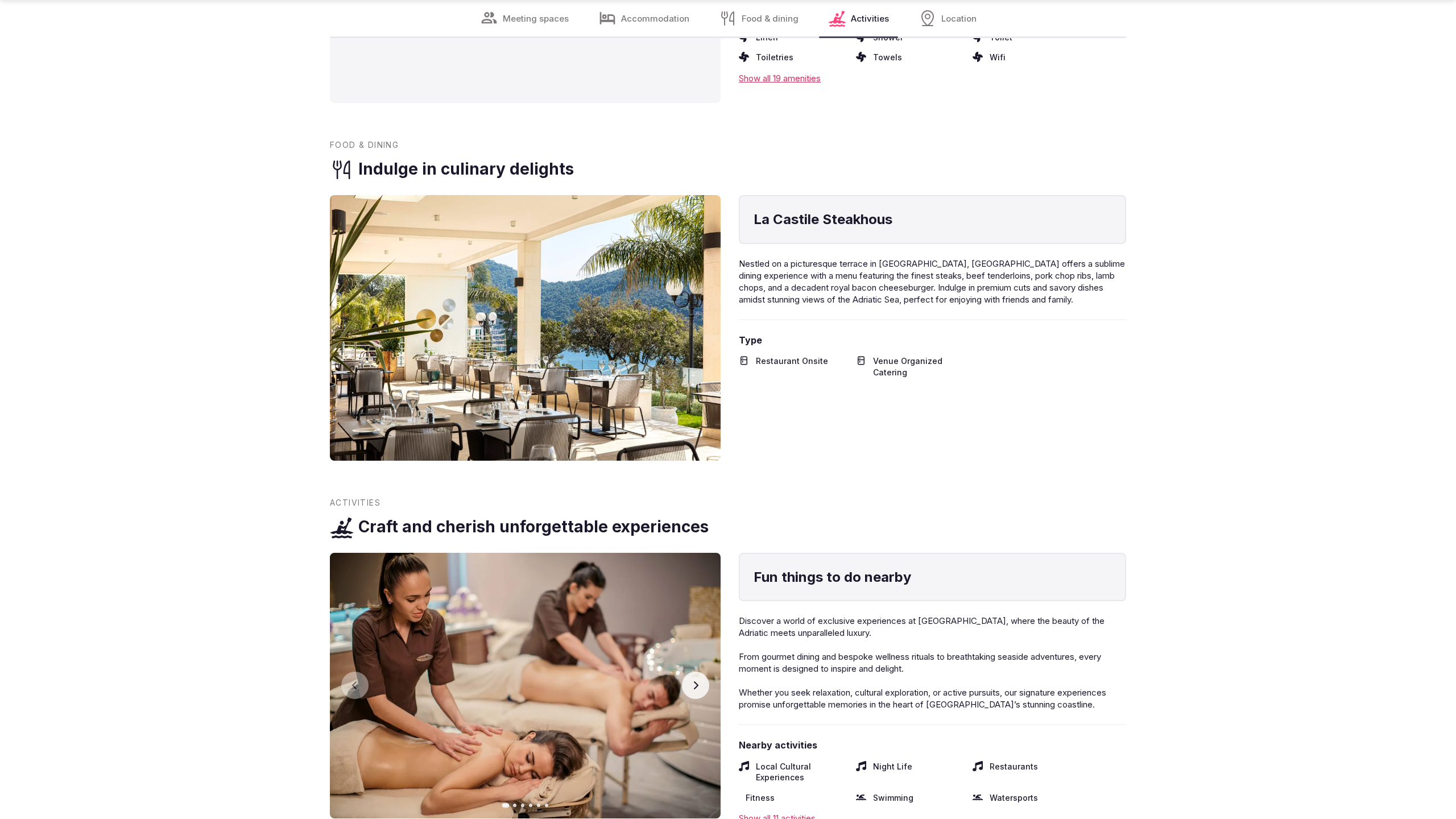
scroll to position [2313, 0]
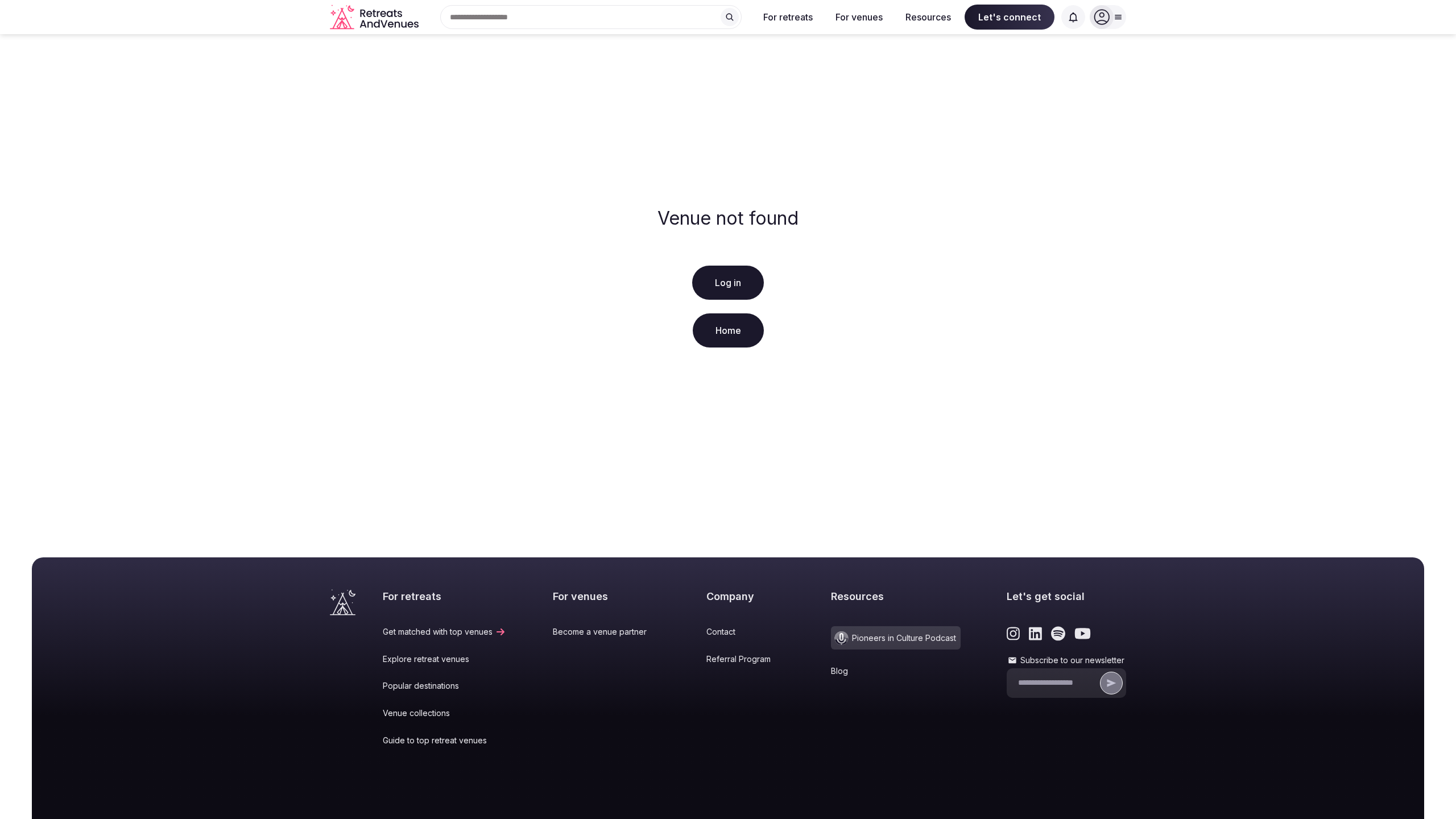
scroll to position [87, 0]
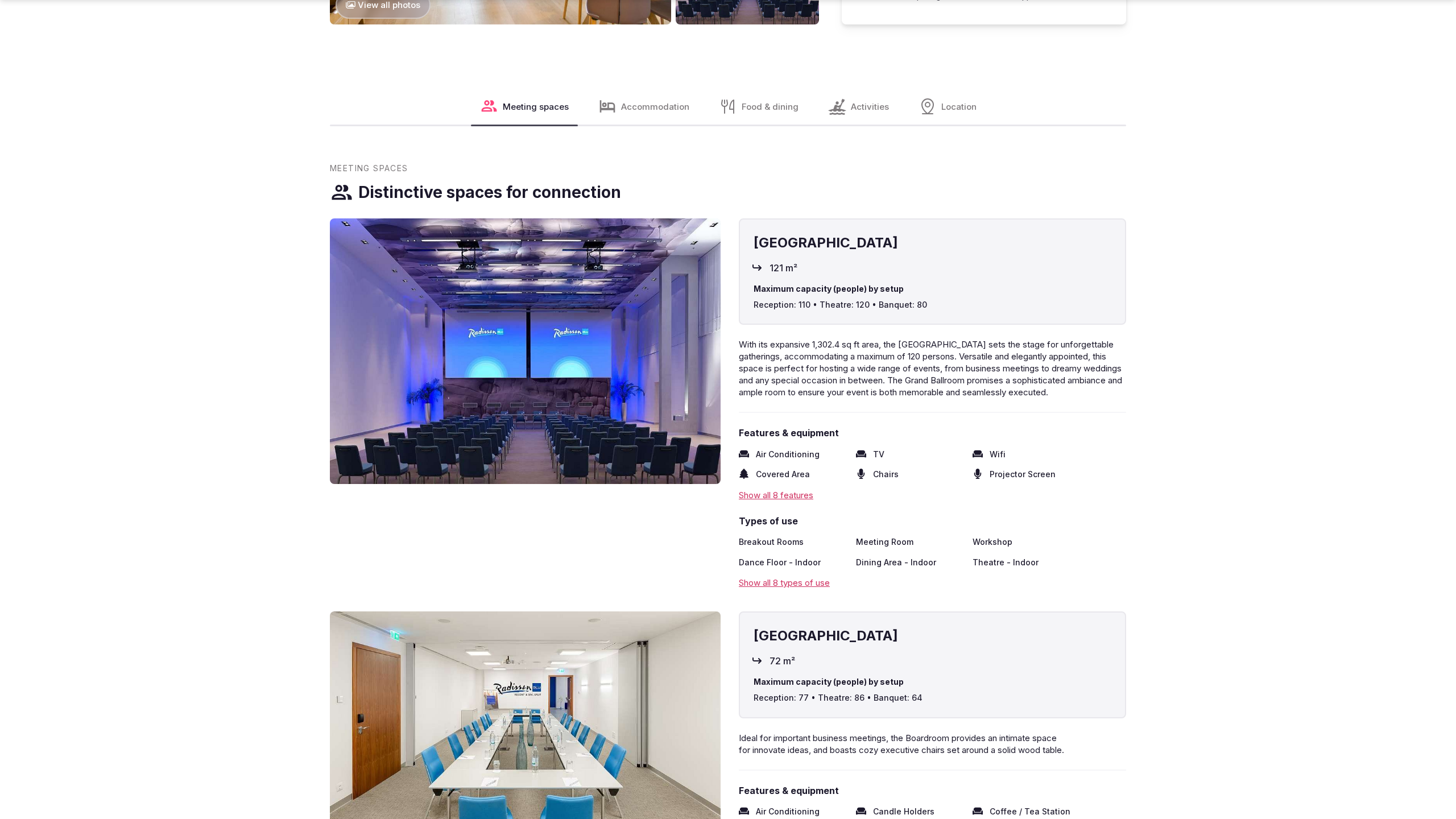
scroll to position [2351, 0]
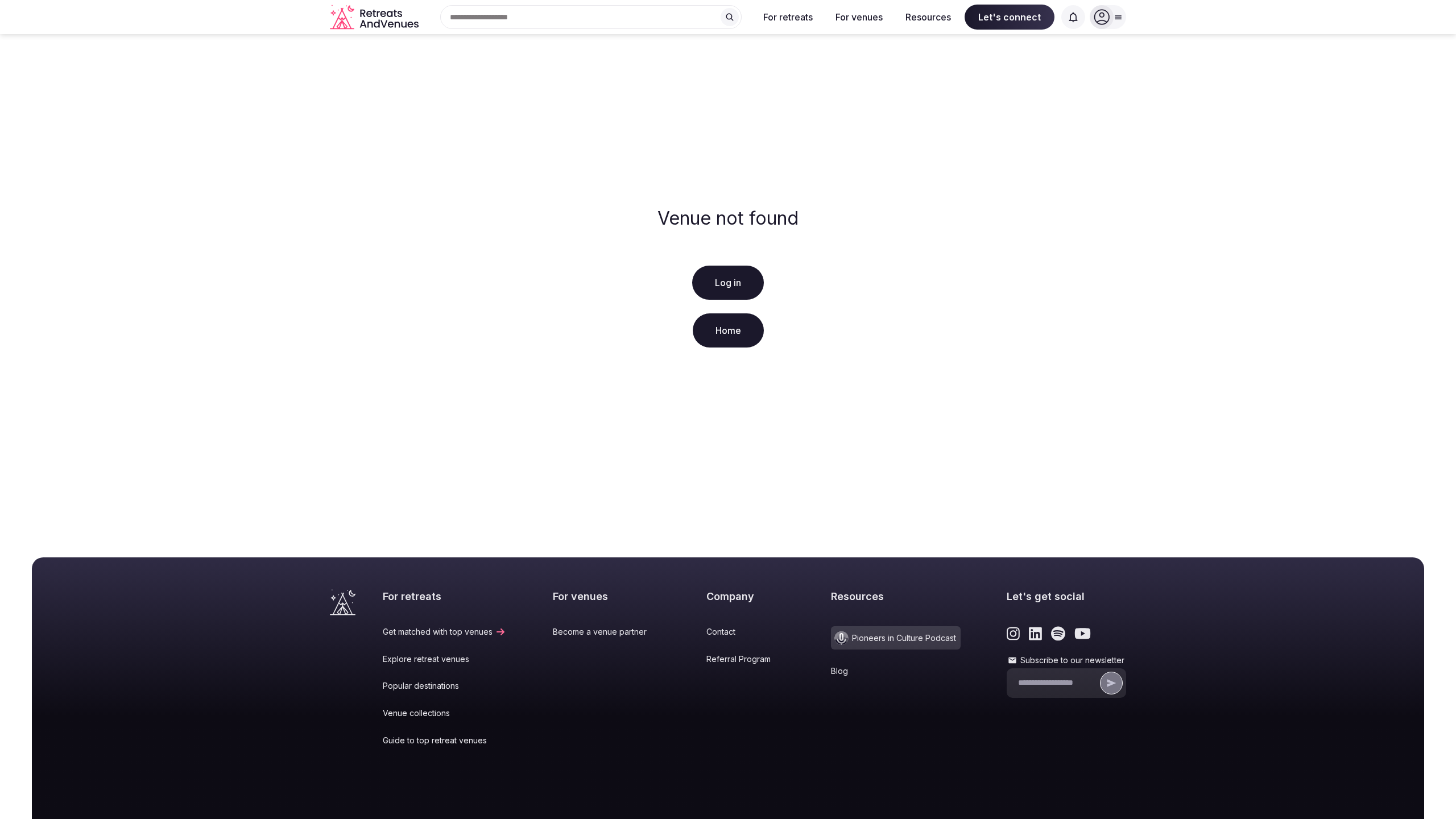
scroll to position [87, 0]
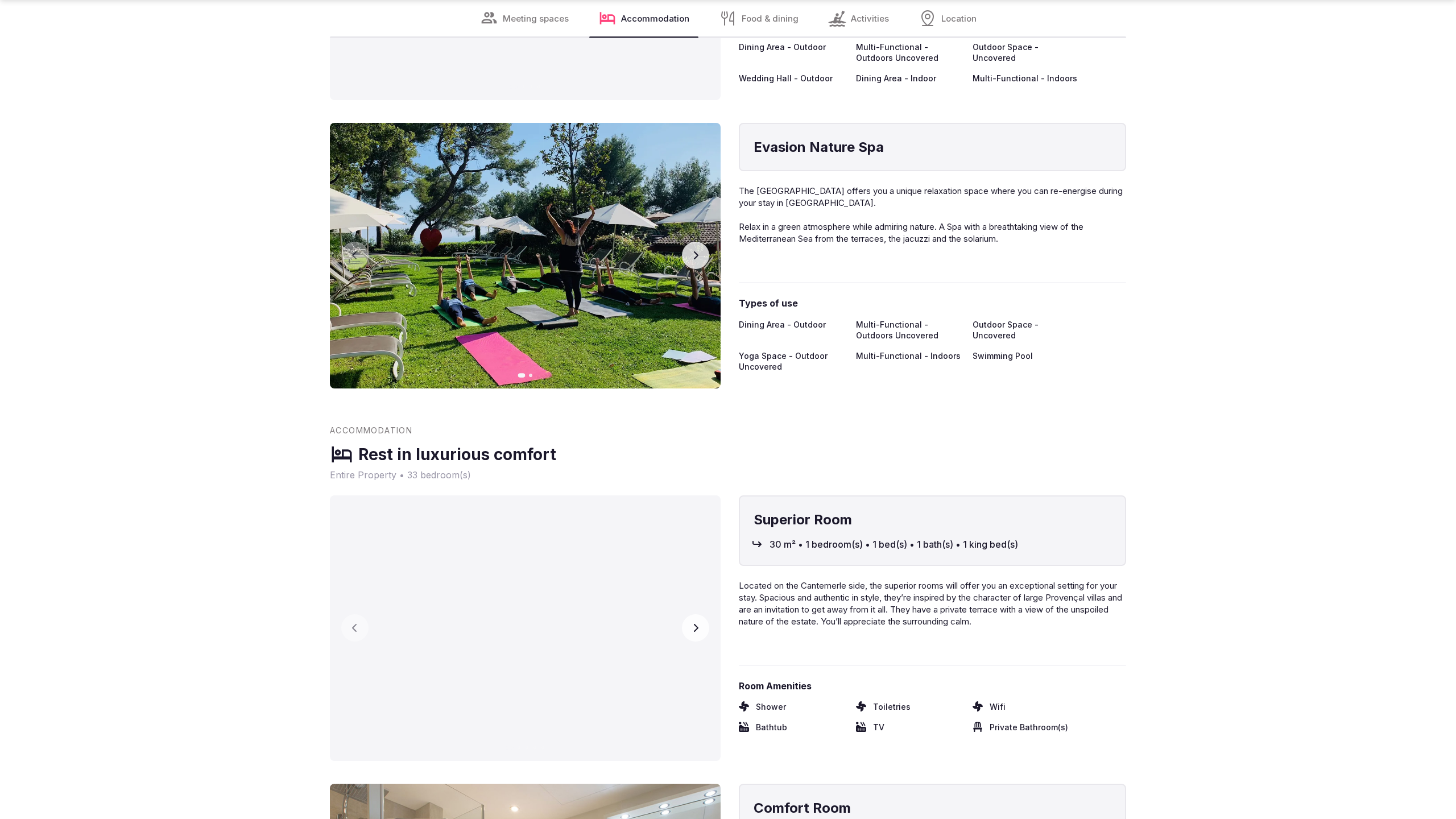
scroll to position [2313, 0]
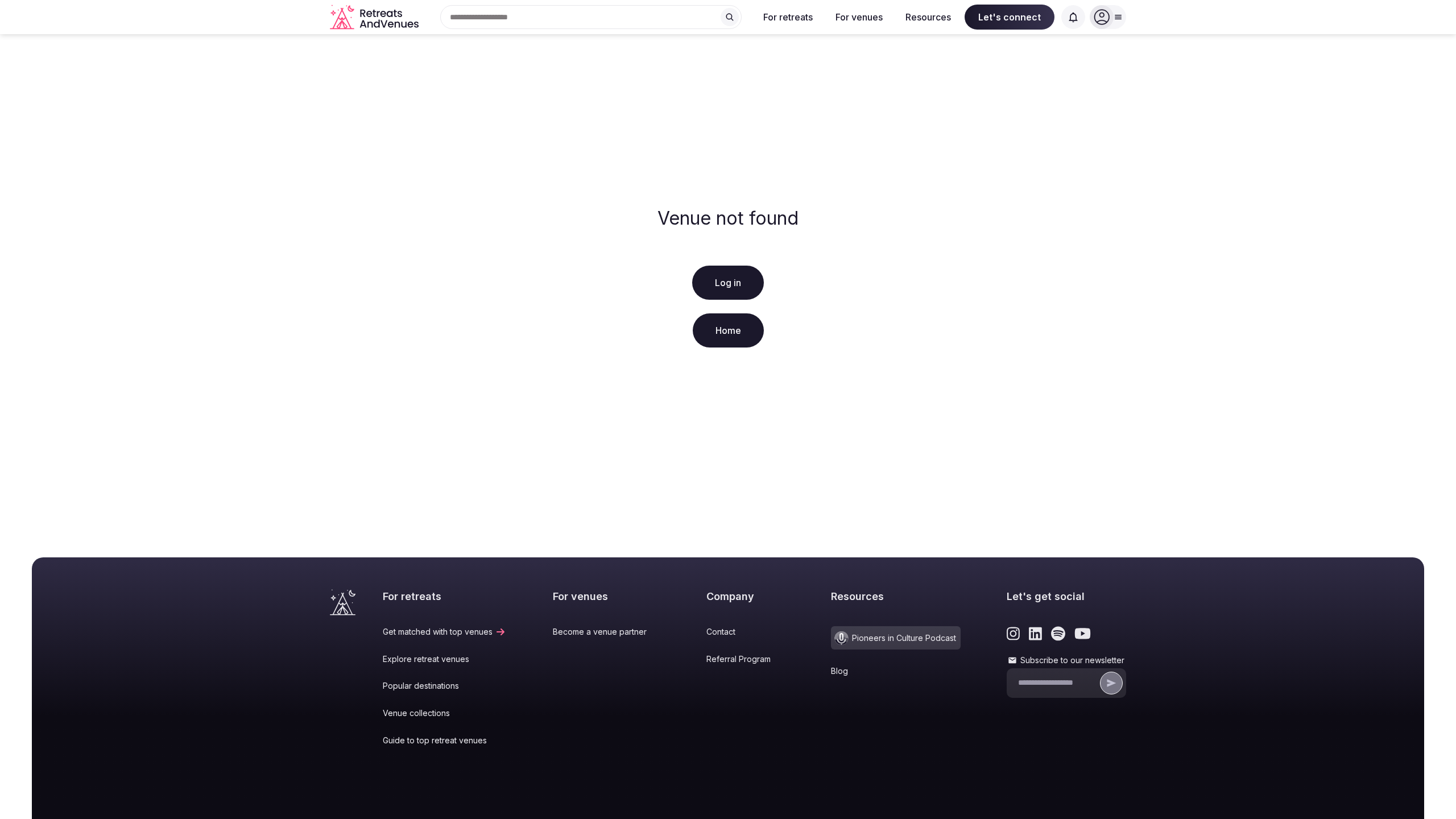
scroll to position [87, 0]
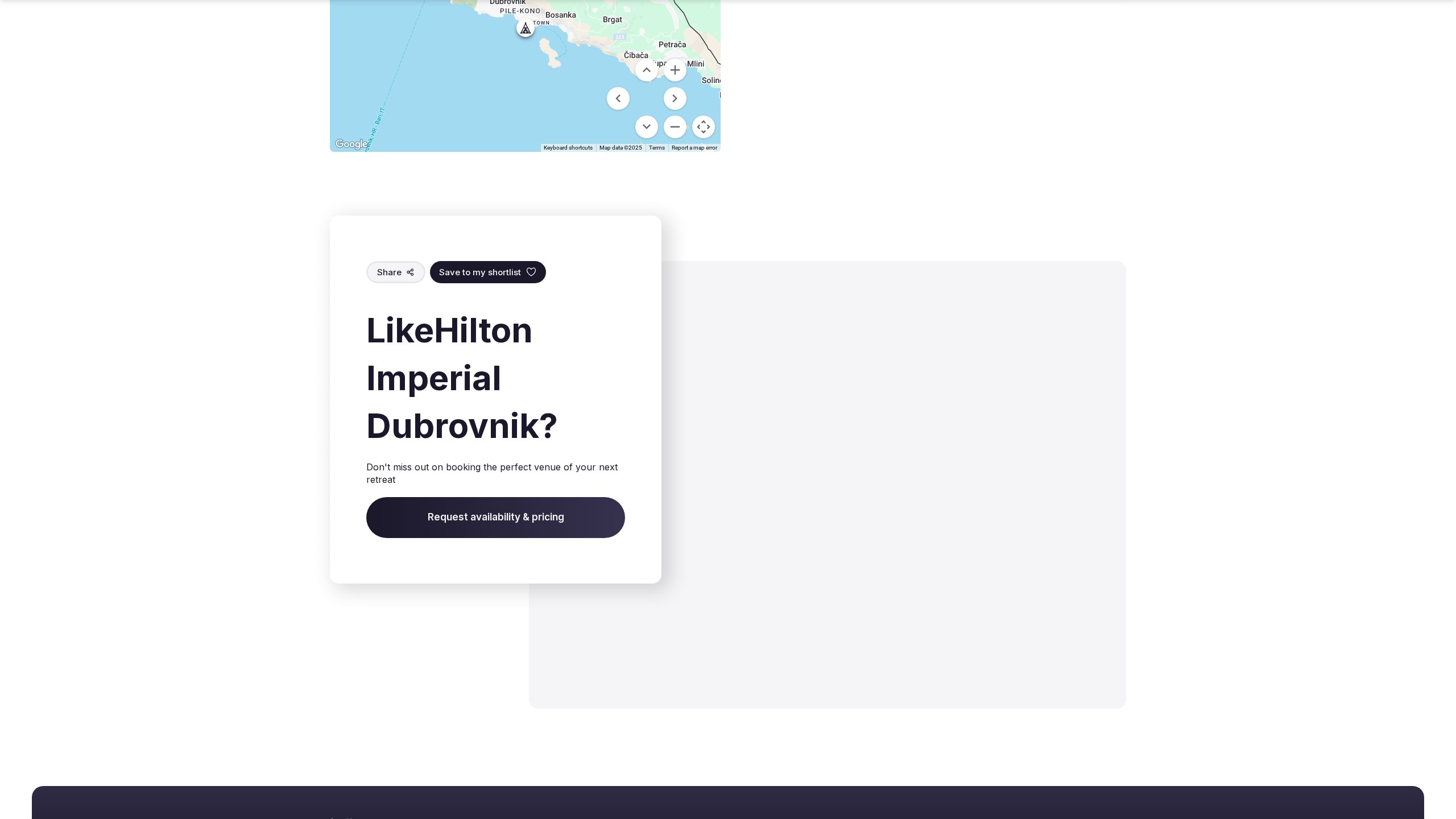
scroll to position [1864, 0]
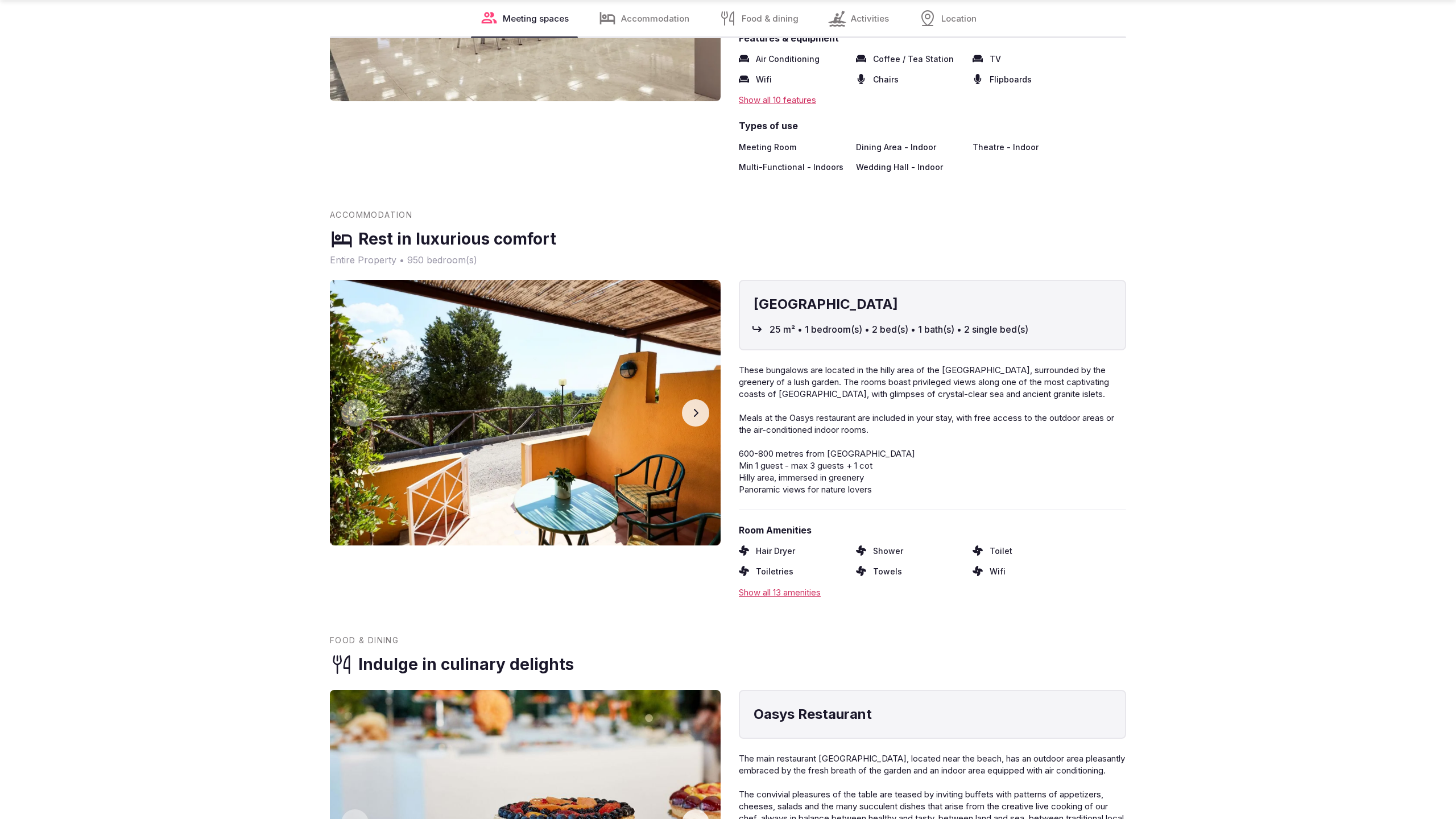
scroll to position [2313, 0]
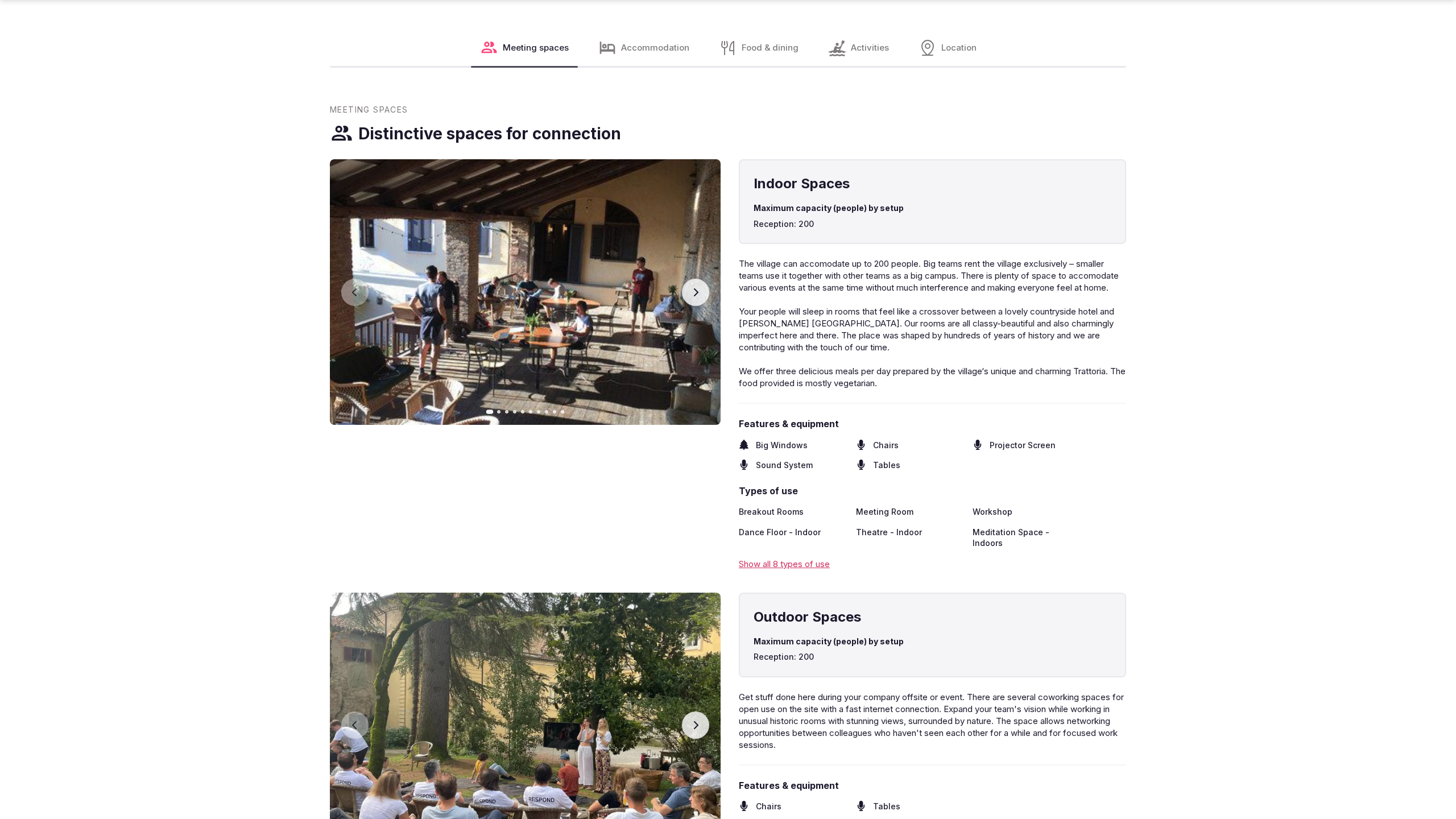
scroll to position [2351, 0]
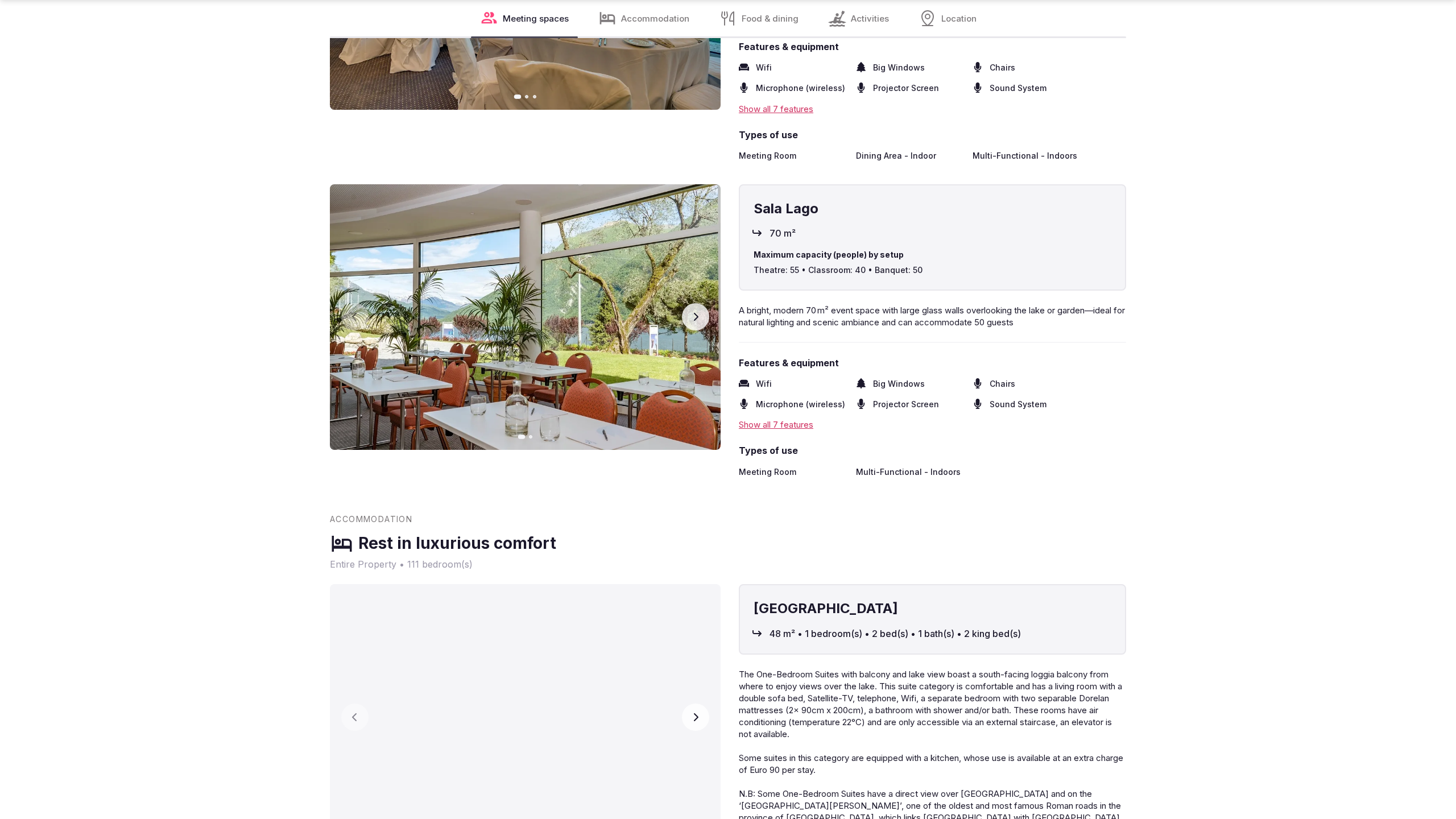
scroll to position [2279, 0]
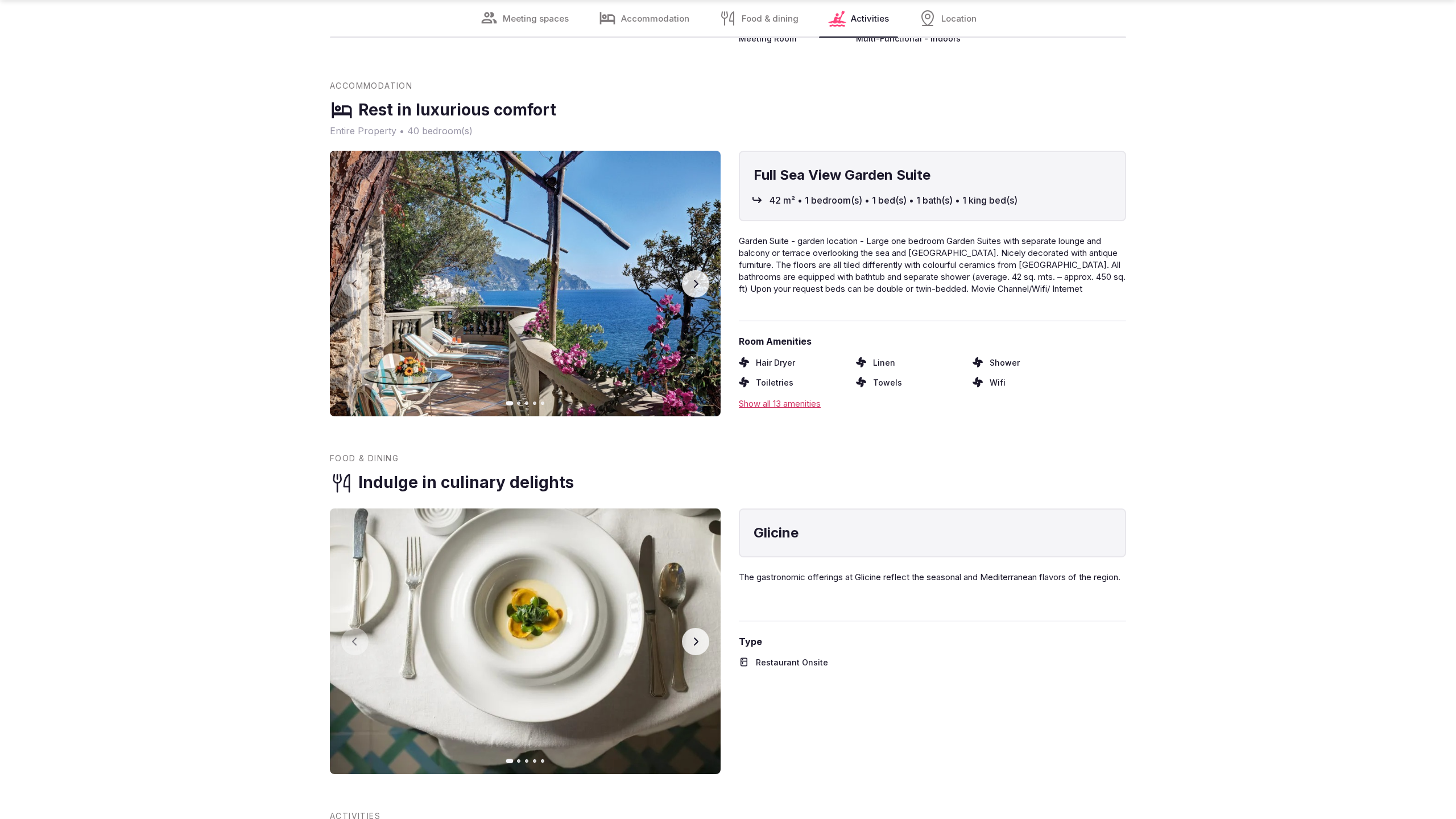
scroll to position [2313, 0]
